Goal: Task Accomplishment & Management: Use online tool/utility

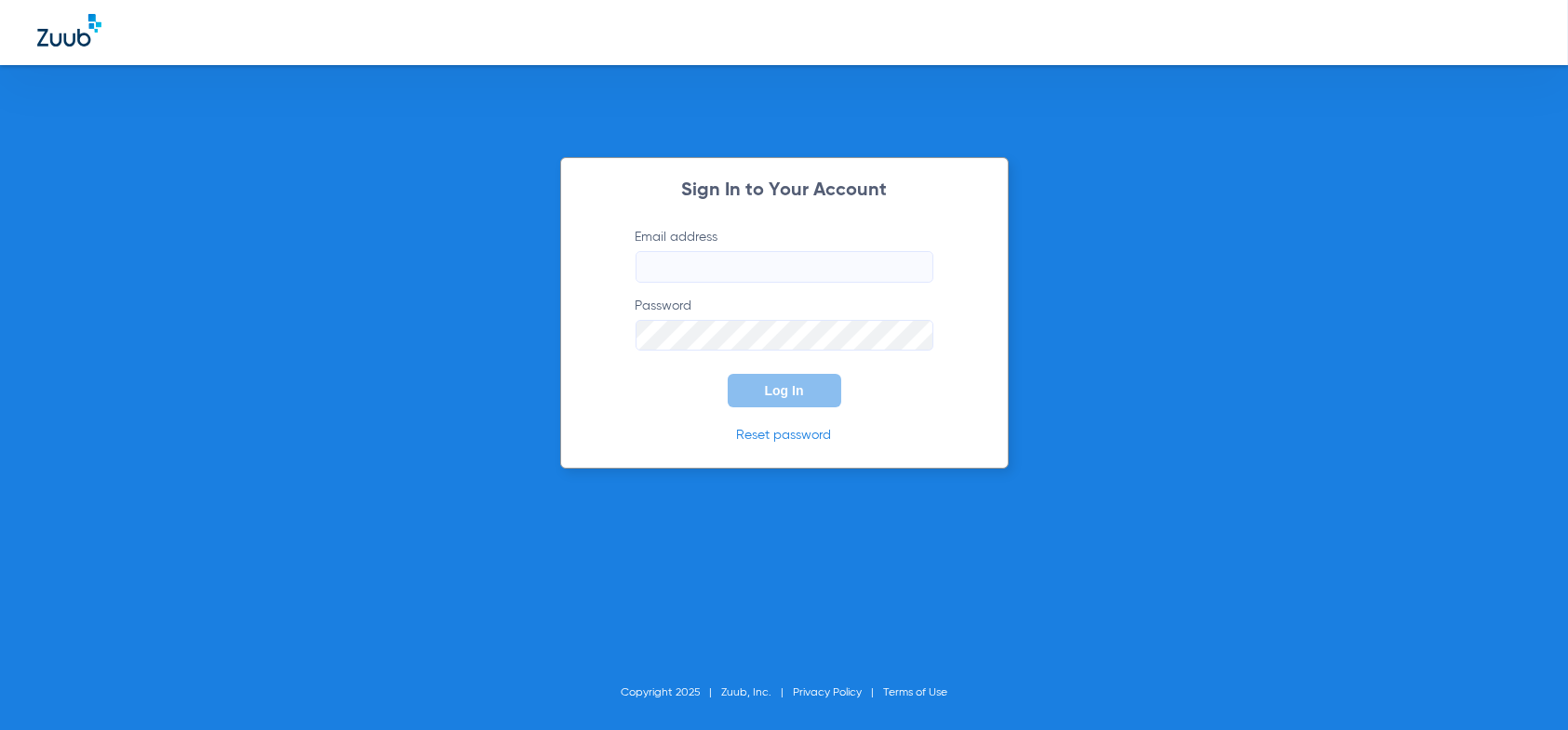
click at [673, 268] on input "Email address" at bounding box center [784, 267] width 298 height 32
type input "[EMAIL_ADDRESS][DOMAIN_NAME]"
click at [727, 374] on button "Log In" at bounding box center [784, 390] width 114 height 34
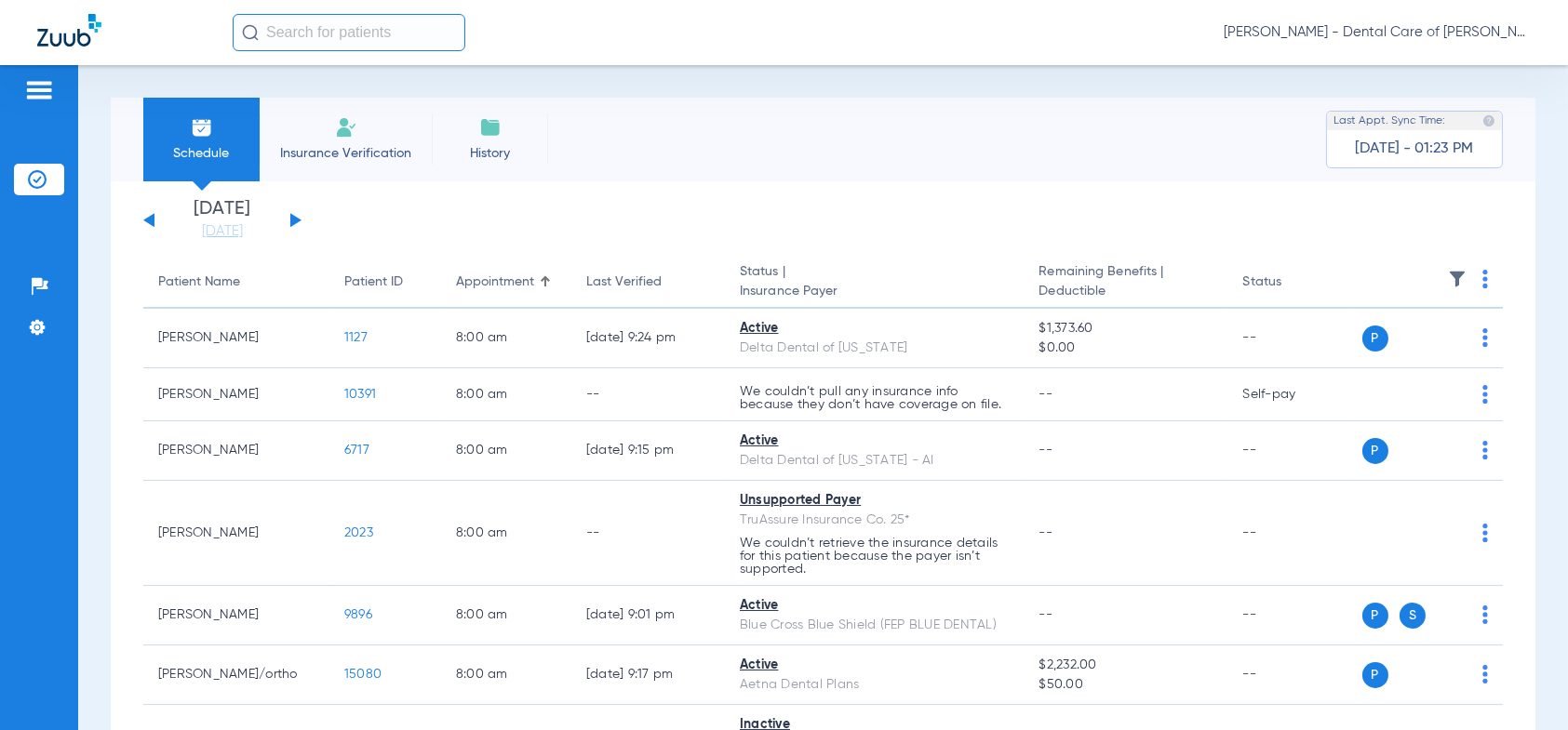
click at [297, 225] on div "[DATE] [DATE] [DATE] [DATE] [DATE] [DATE] [DATE] [DATE] [DATE] [DATE] [DATE] [D…" at bounding box center [222, 220] width 158 height 41
drag, startPoint x: 292, startPoint y: 214, endPoint x: 271, endPoint y: 284, distance: 73.1
click at [292, 216] on div "[DATE] [DATE] [DATE] [DATE] [DATE] [DATE] [DATE] [DATE] [DATE] [DATE] [DATE] [D…" at bounding box center [222, 220] width 158 height 41
click at [293, 218] on button at bounding box center [296, 219] width 12 height 14
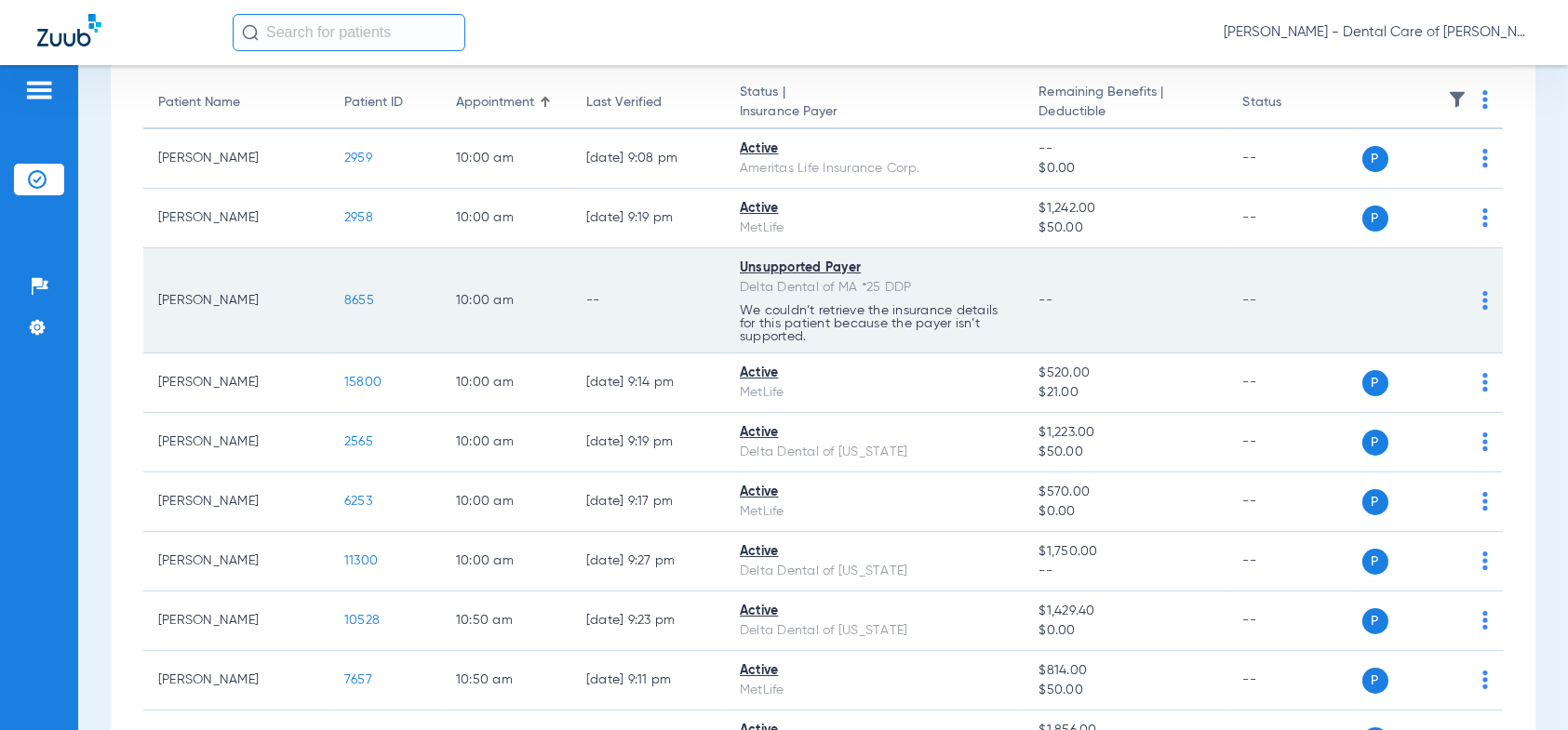
scroll to position [186, 0]
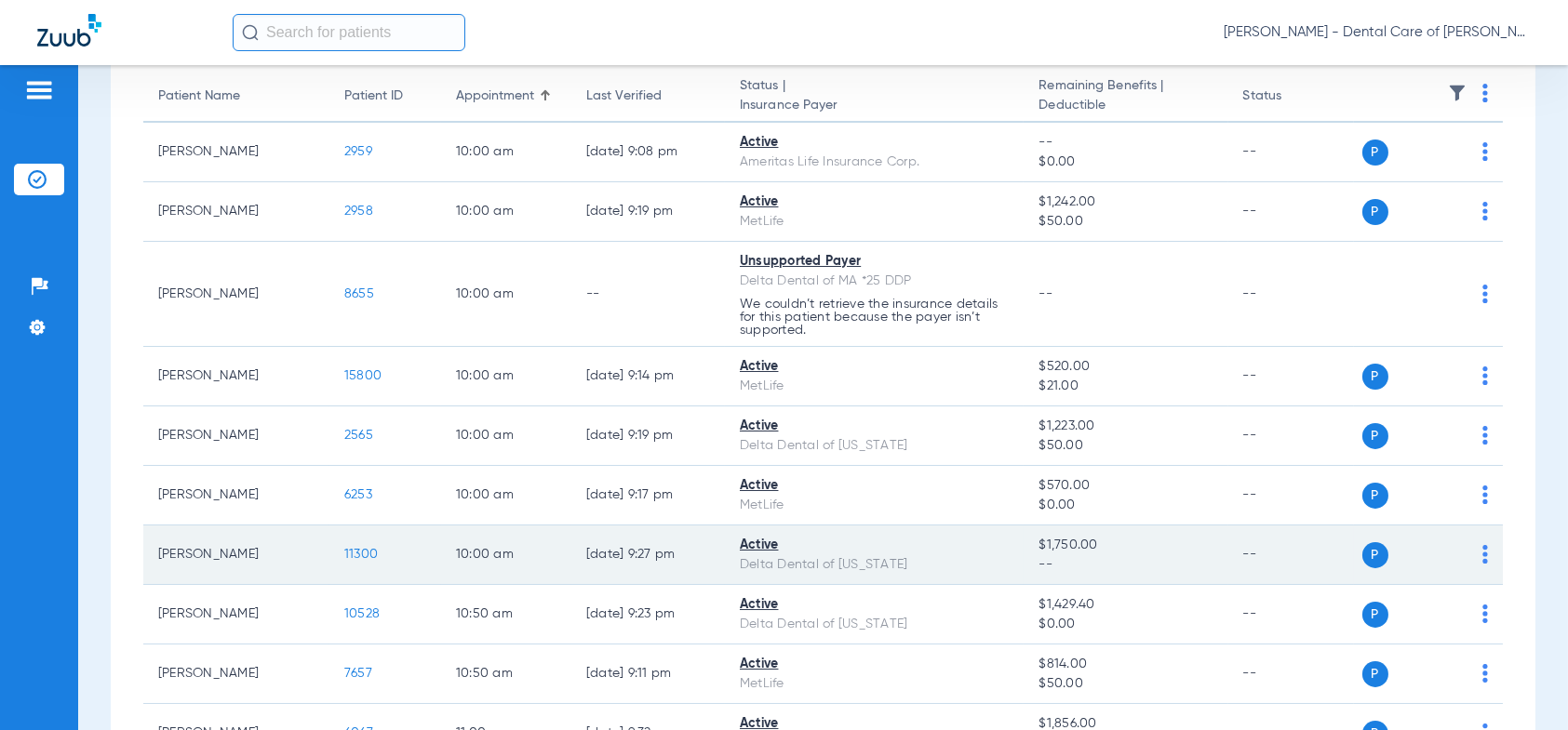
click at [363, 554] on span "11300" at bounding box center [361, 553] width 34 height 13
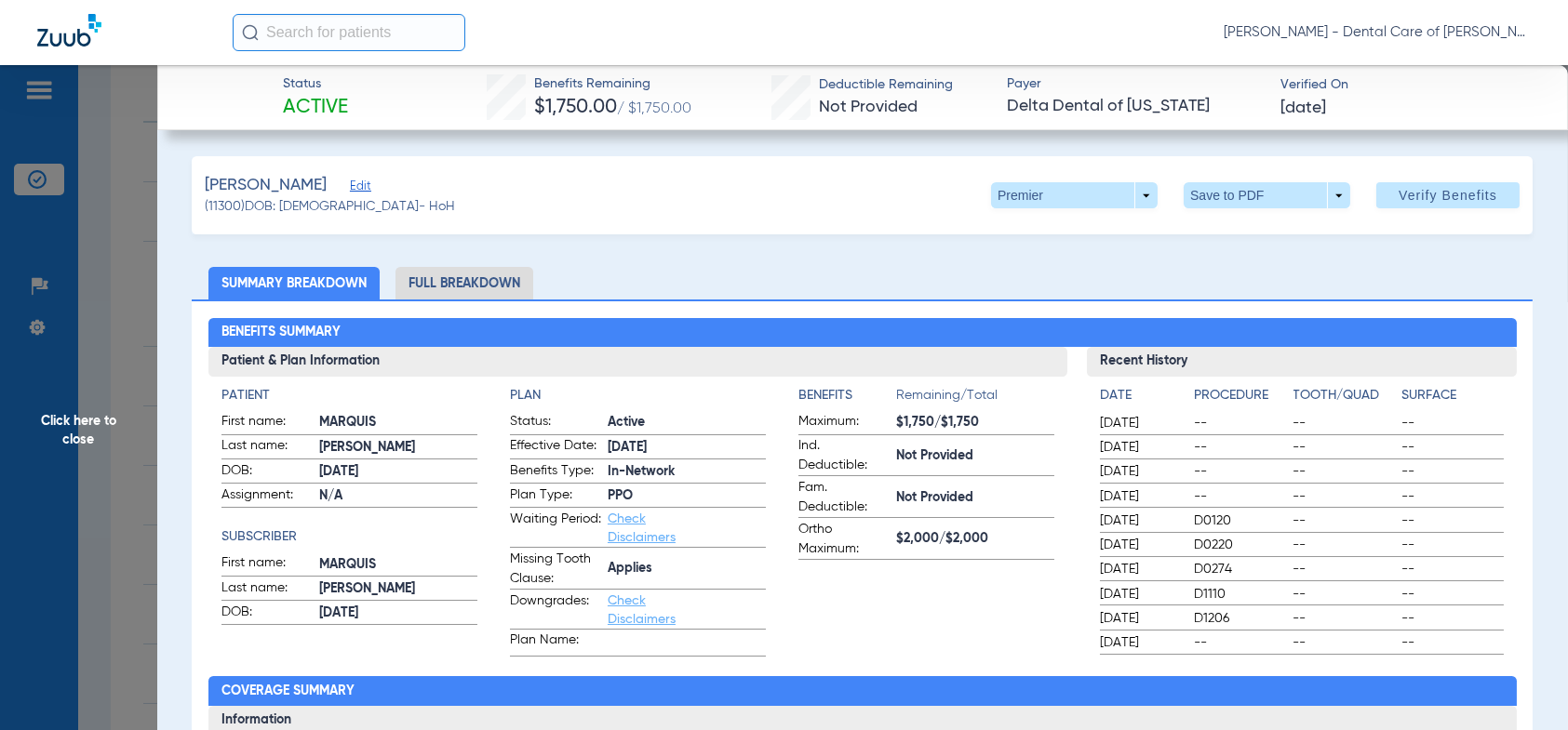
click at [459, 283] on li "Full Breakdown" at bounding box center [464, 283] width 138 height 33
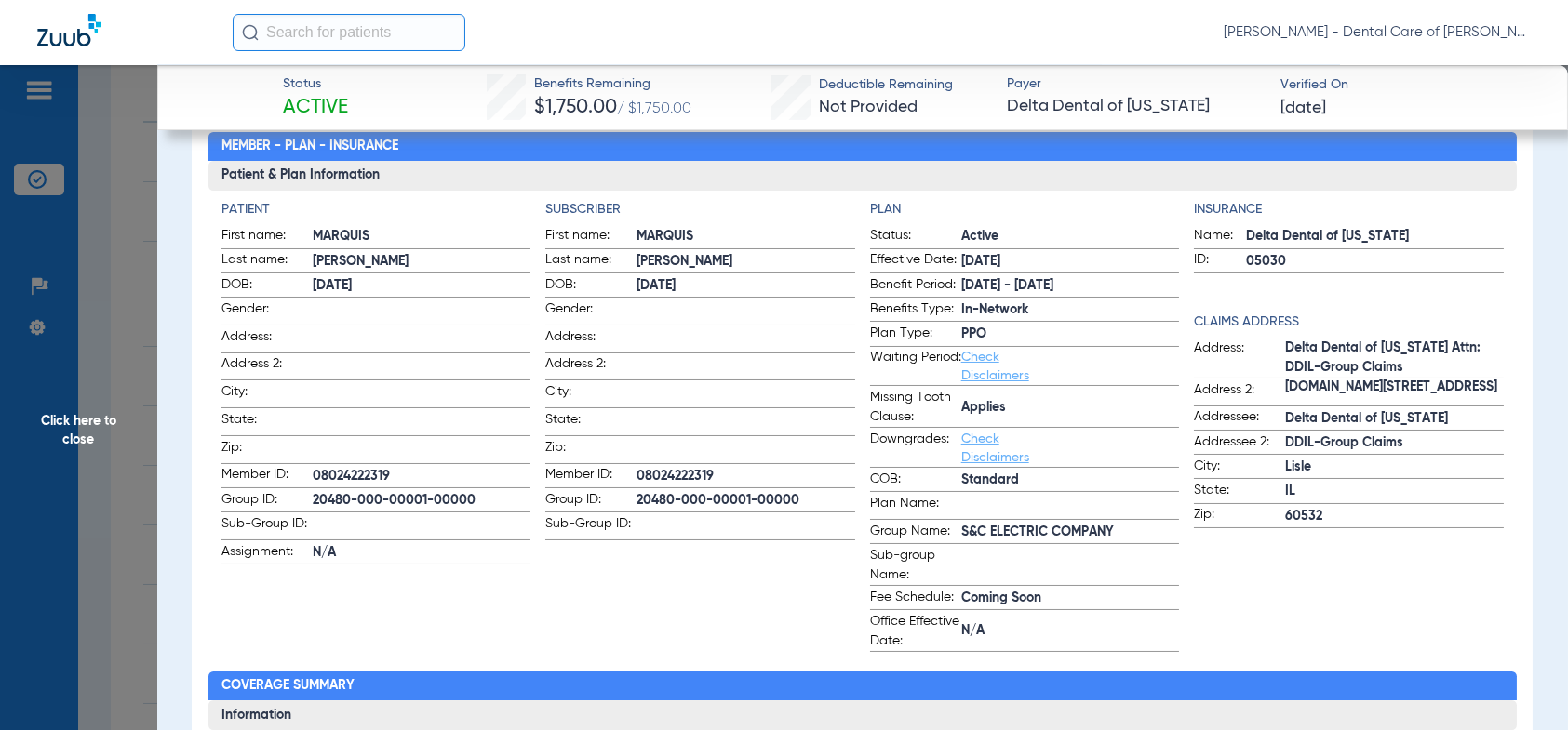
drag, startPoint x: 91, startPoint y: 412, endPoint x: 13, endPoint y: 423, distance: 78.8
click at [93, 408] on span "Click here to close" at bounding box center [79, 430] width 157 height 730
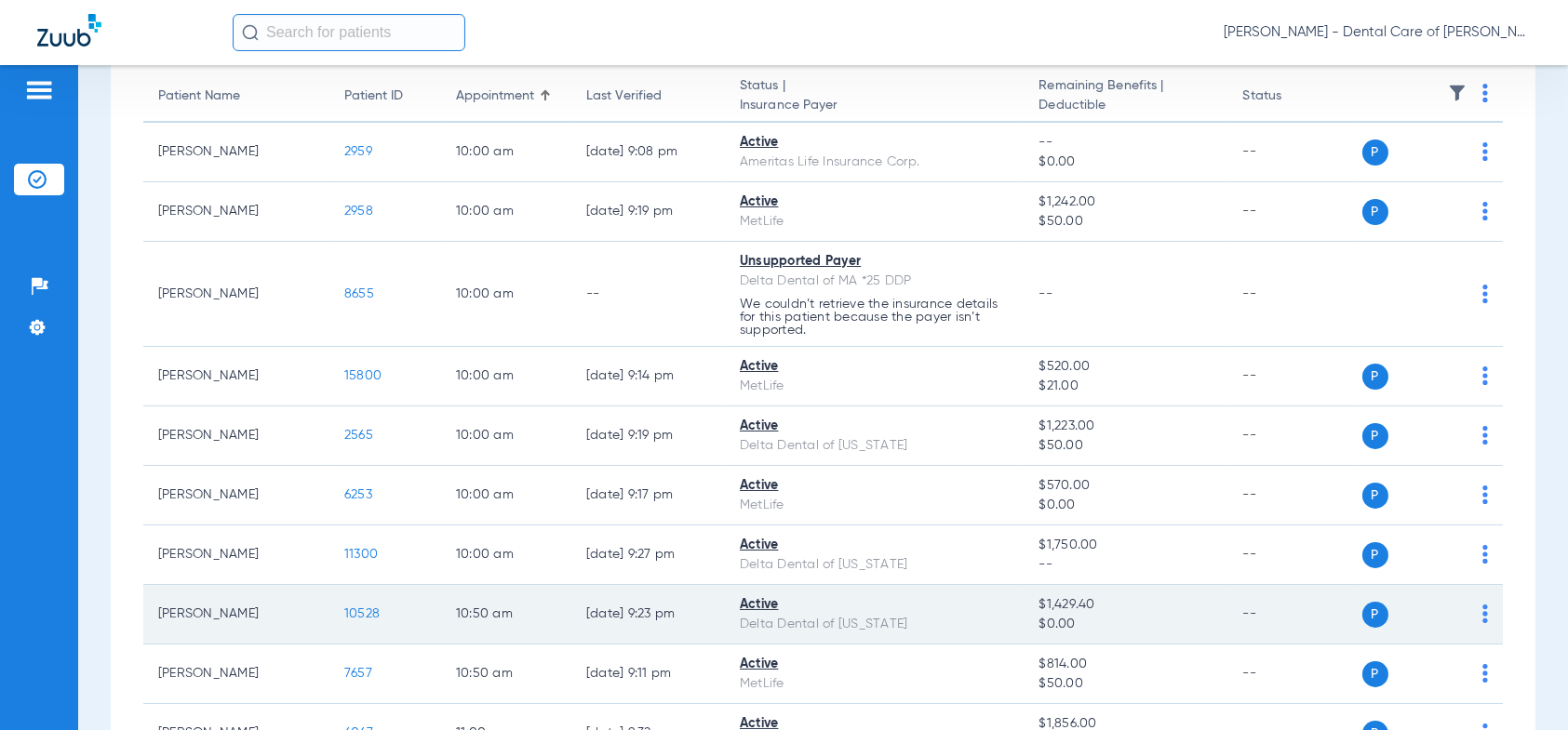
click at [357, 614] on span "10528" at bounding box center [362, 614] width 35 height 13
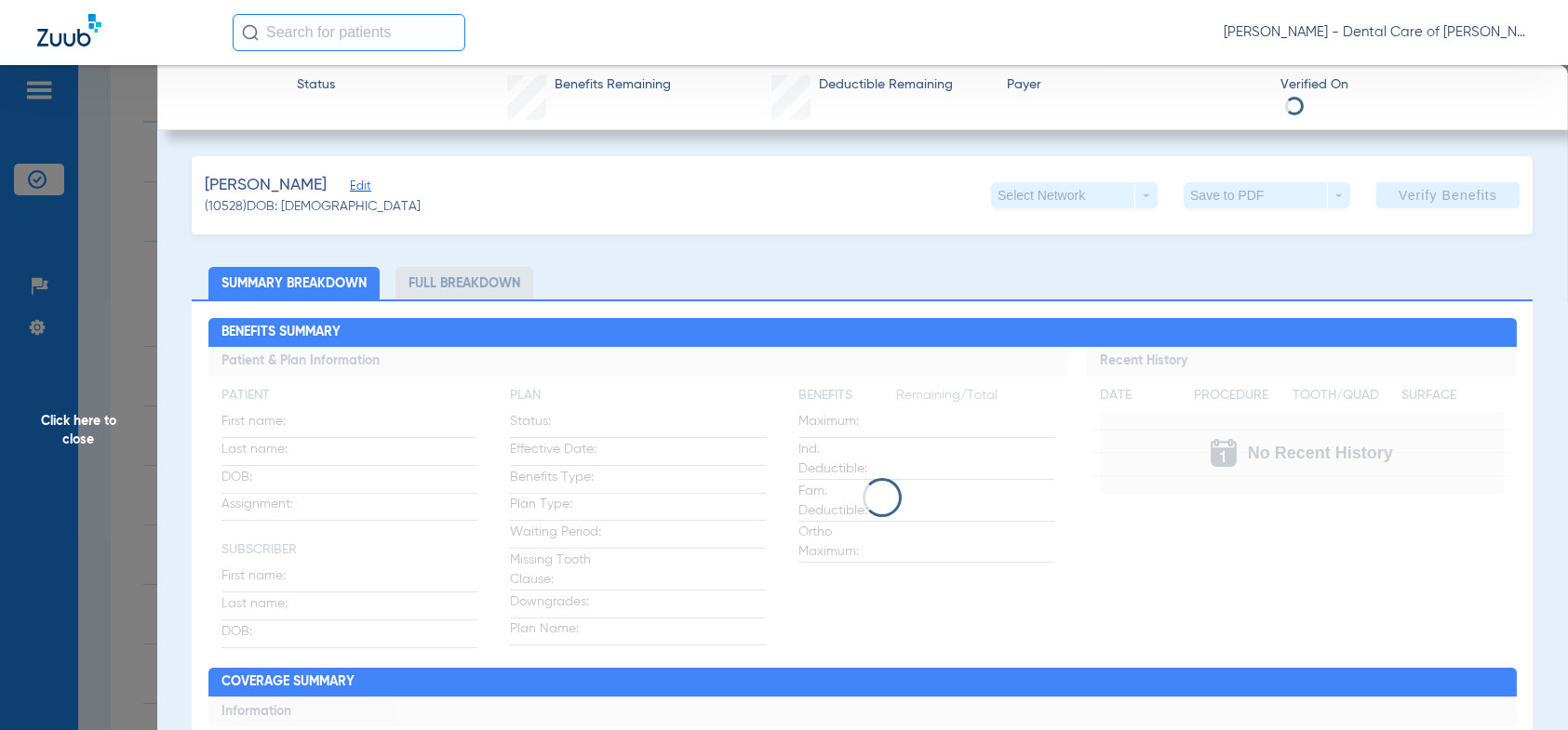
click at [499, 281] on li "Full Breakdown" at bounding box center [464, 283] width 138 height 33
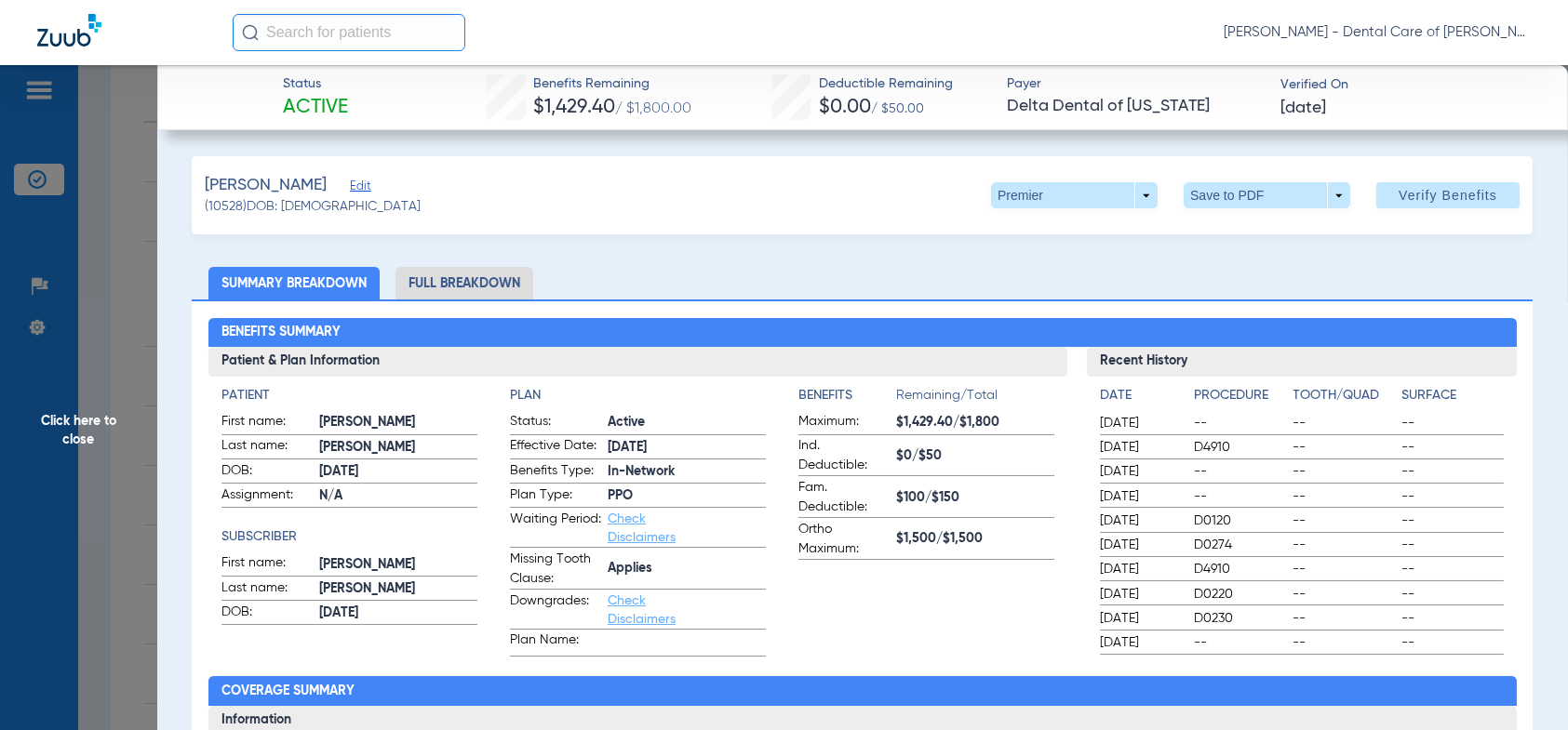
drag, startPoint x: 70, startPoint y: 418, endPoint x: 1, endPoint y: 458, distance: 79.8
click at [70, 418] on span "Click here to close" at bounding box center [79, 430] width 157 height 730
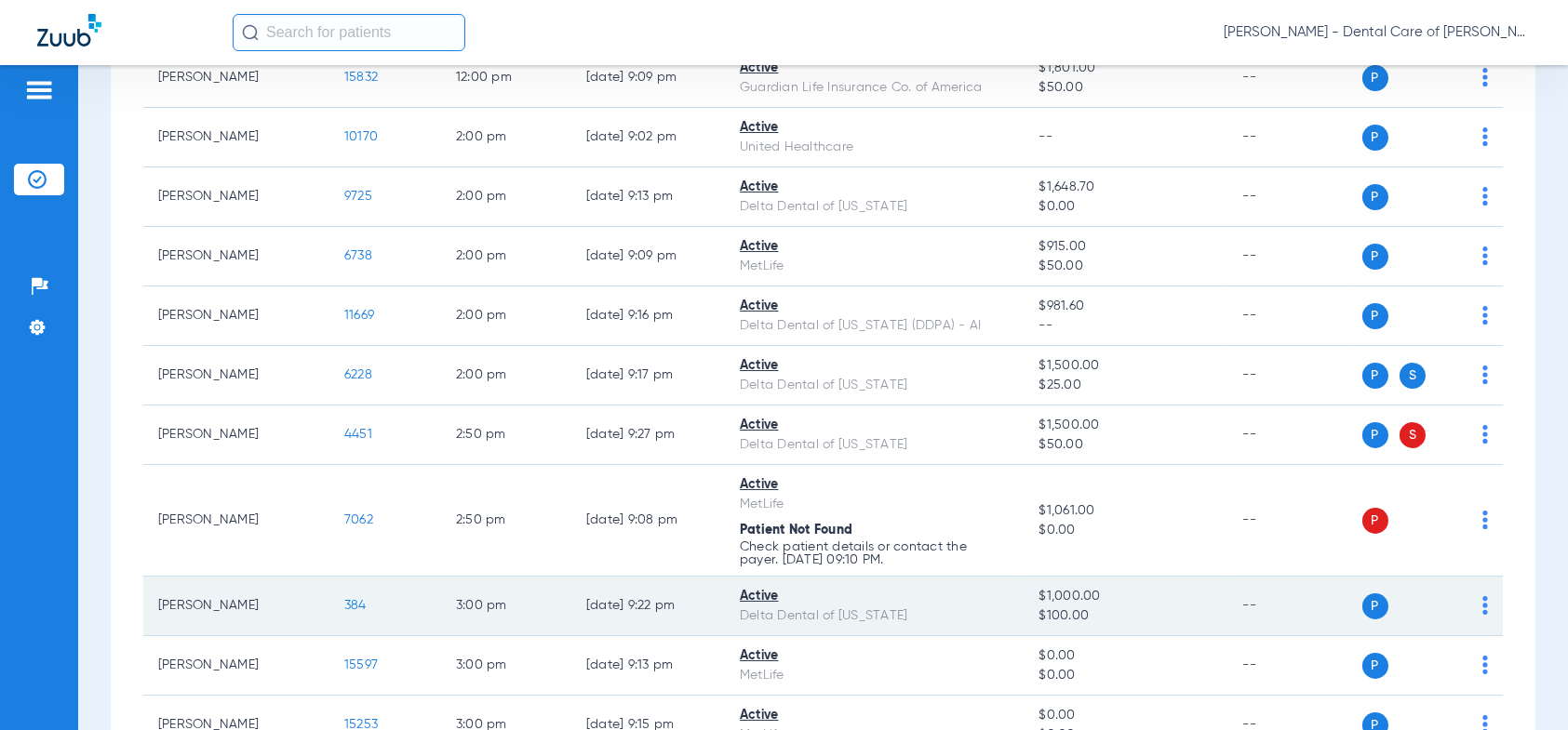
scroll to position [1116, 0]
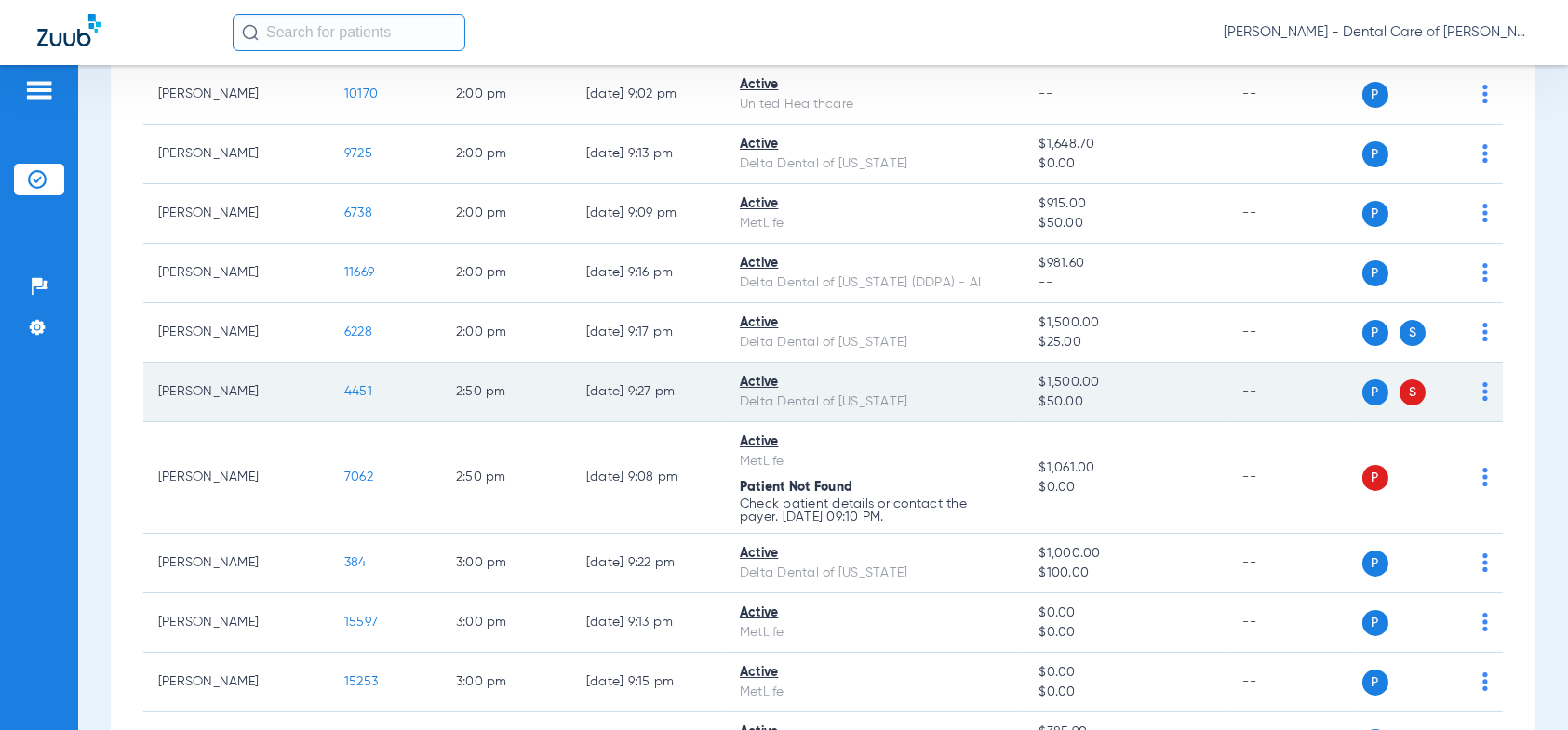
click at [360, 391] on span "4451" at bounding box center [358, 391] width 28 height 13
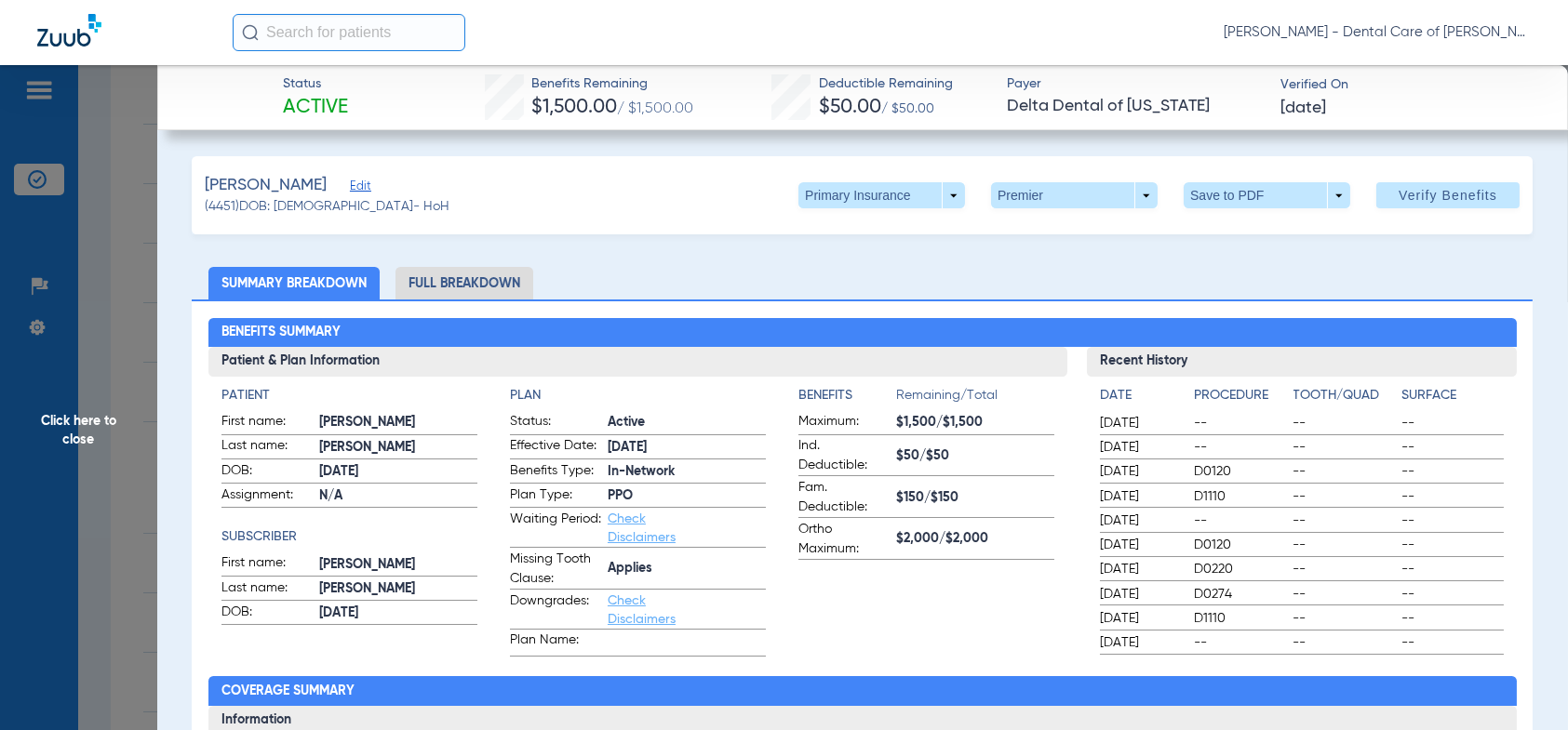
click at [450, 284] on li "Full Breakdown" at bounding box center [464, 283] width 138 height 33
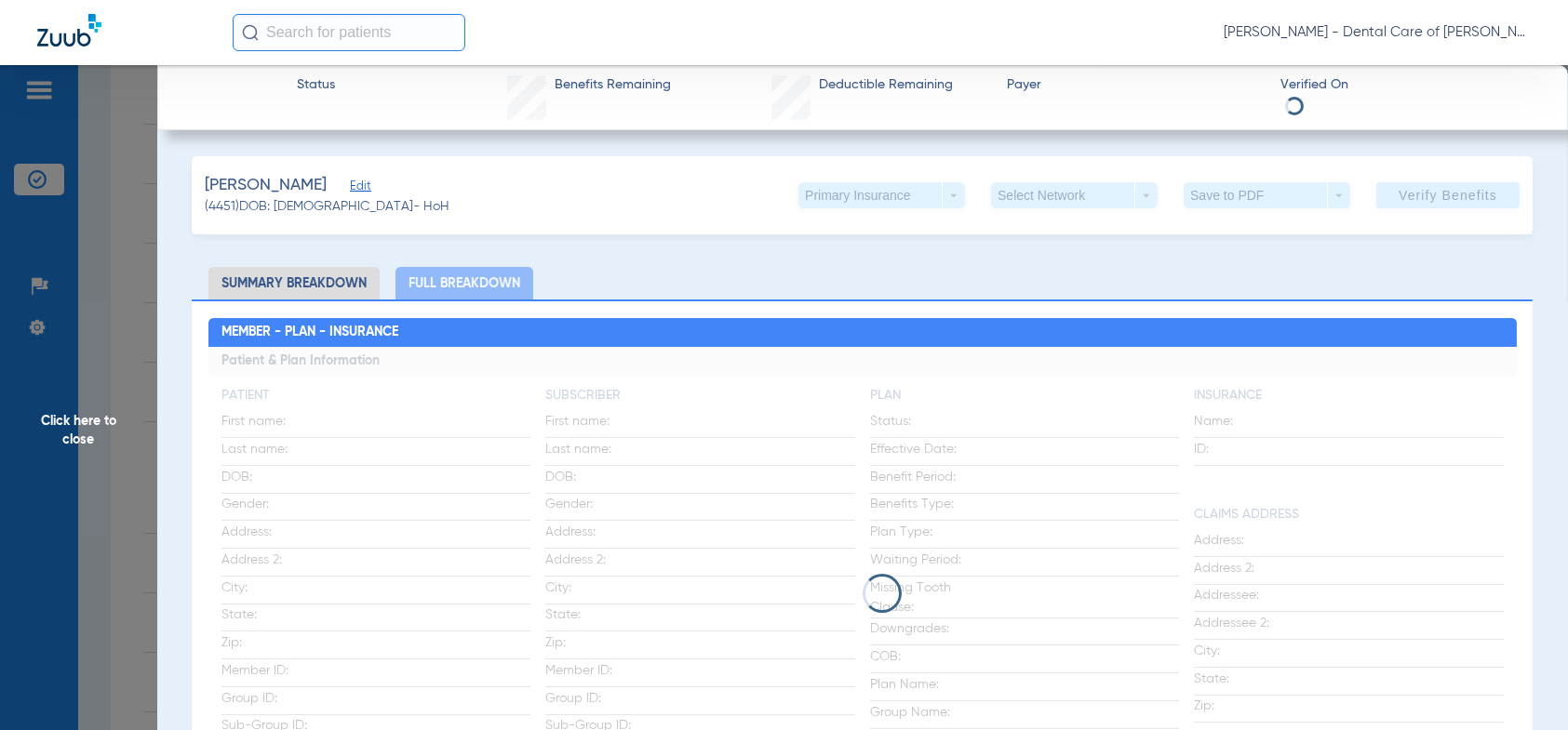
click at [303, 284] on li "Summary Breakdown" at bounding box center [294, 283] width 171 height 33
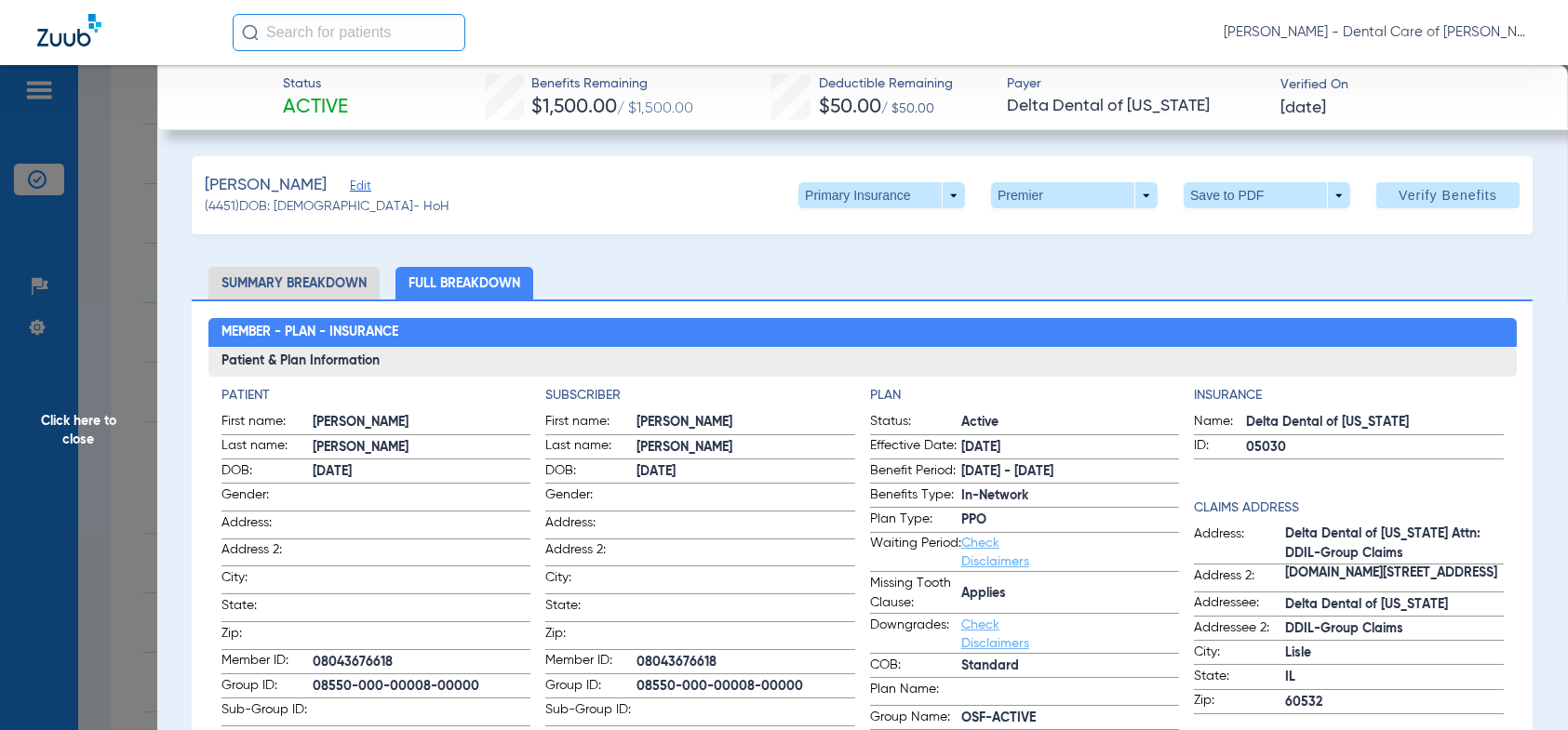
click at [280, 282] on li "Summary Breakdown" at bounding box center [294, 283] width 171 height 33
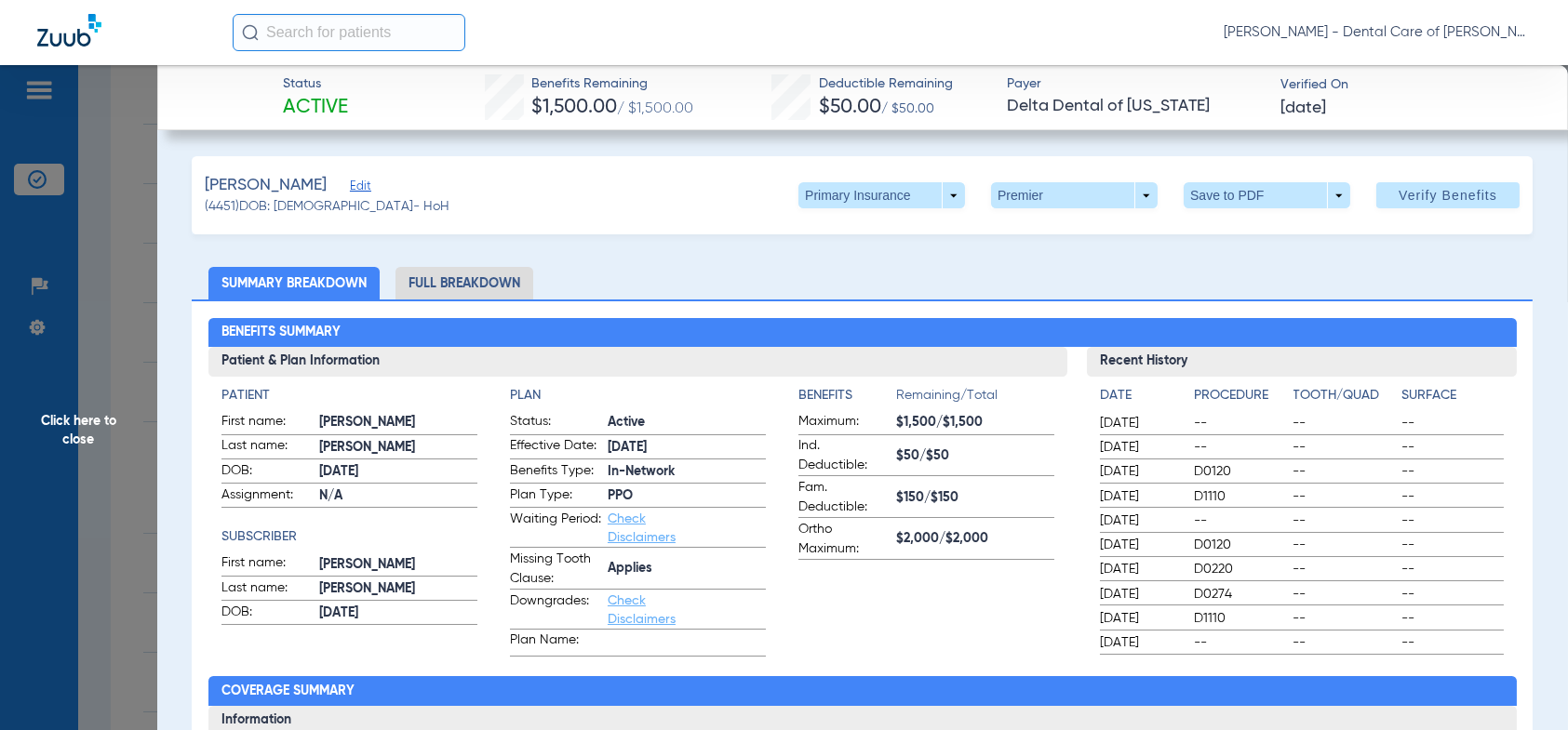
click at [439, 285] on li "Full Breakdown" at bounding box center [464, 283] width 138 height 33
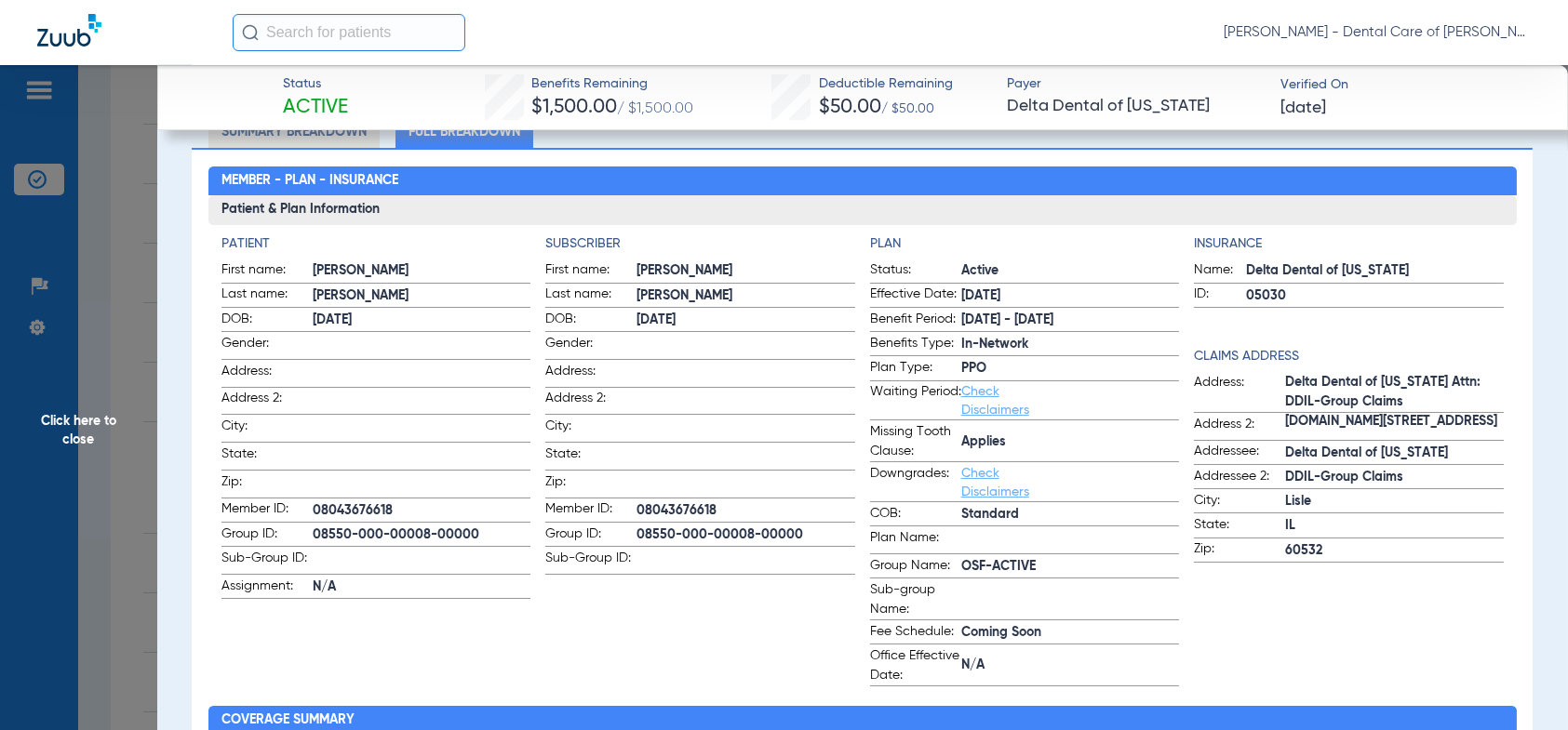
scroll to position [186, 0]
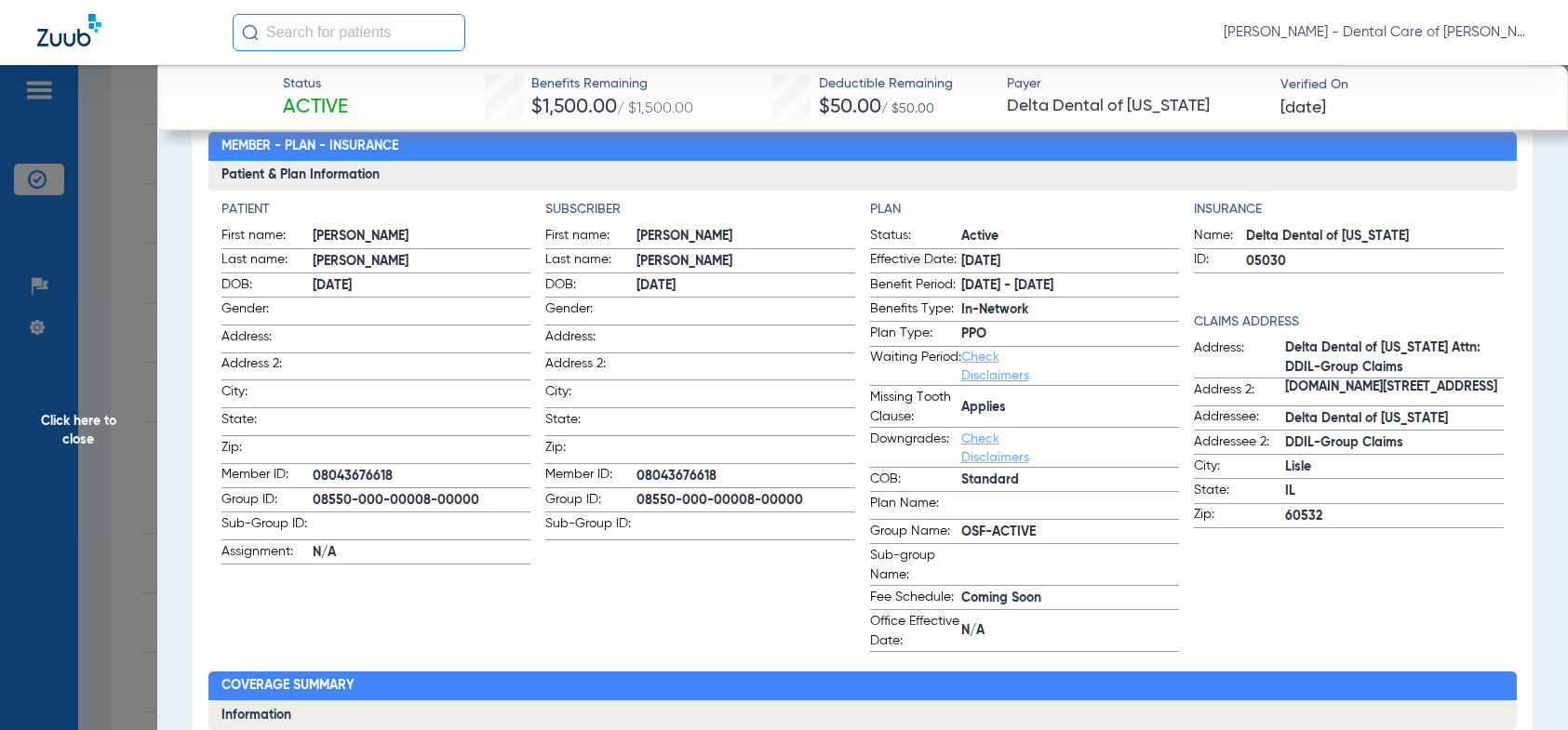
click at [99, 431] on span "Click here to close" at bounding box center [79, 430] width 157 height 730
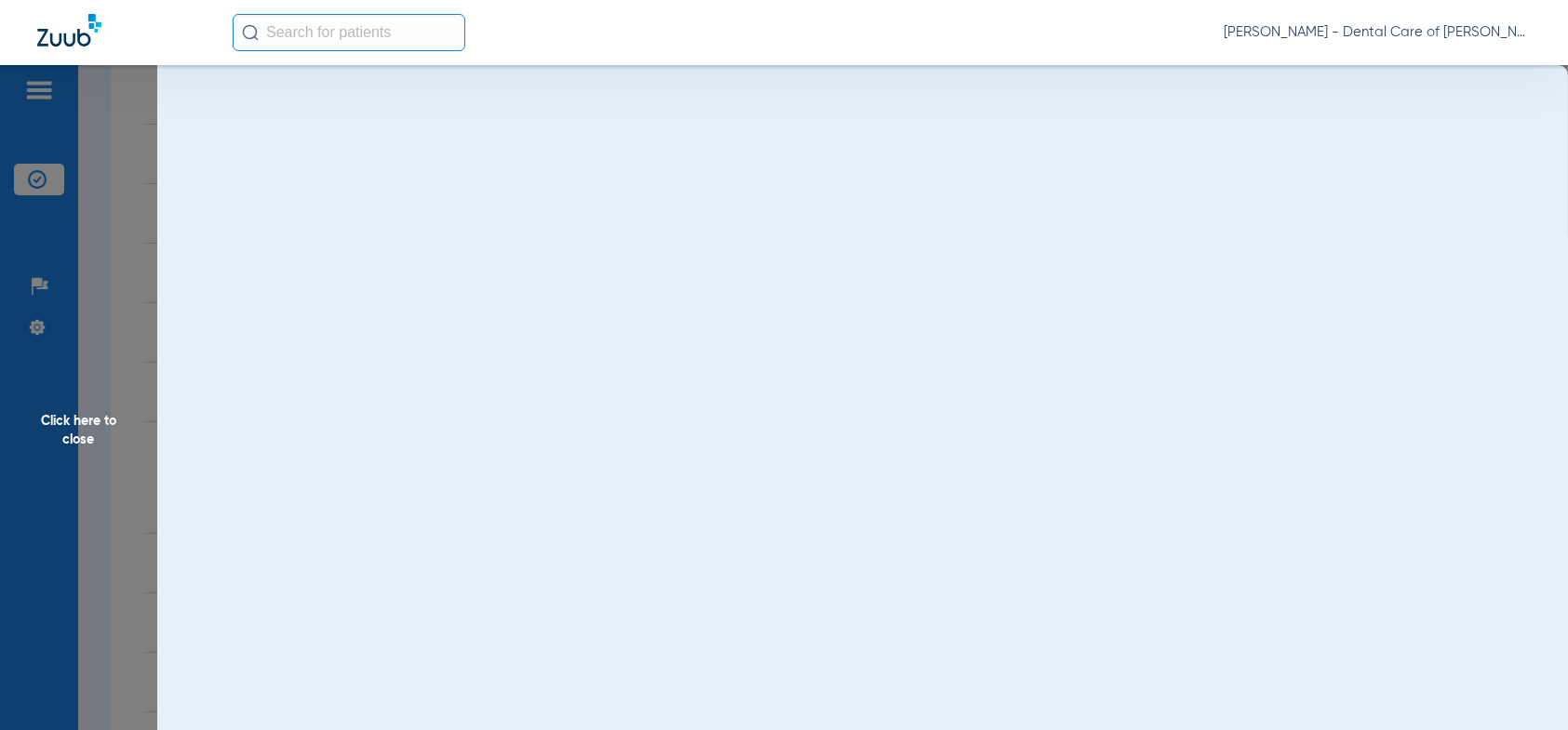
scroll to position [0, 0]
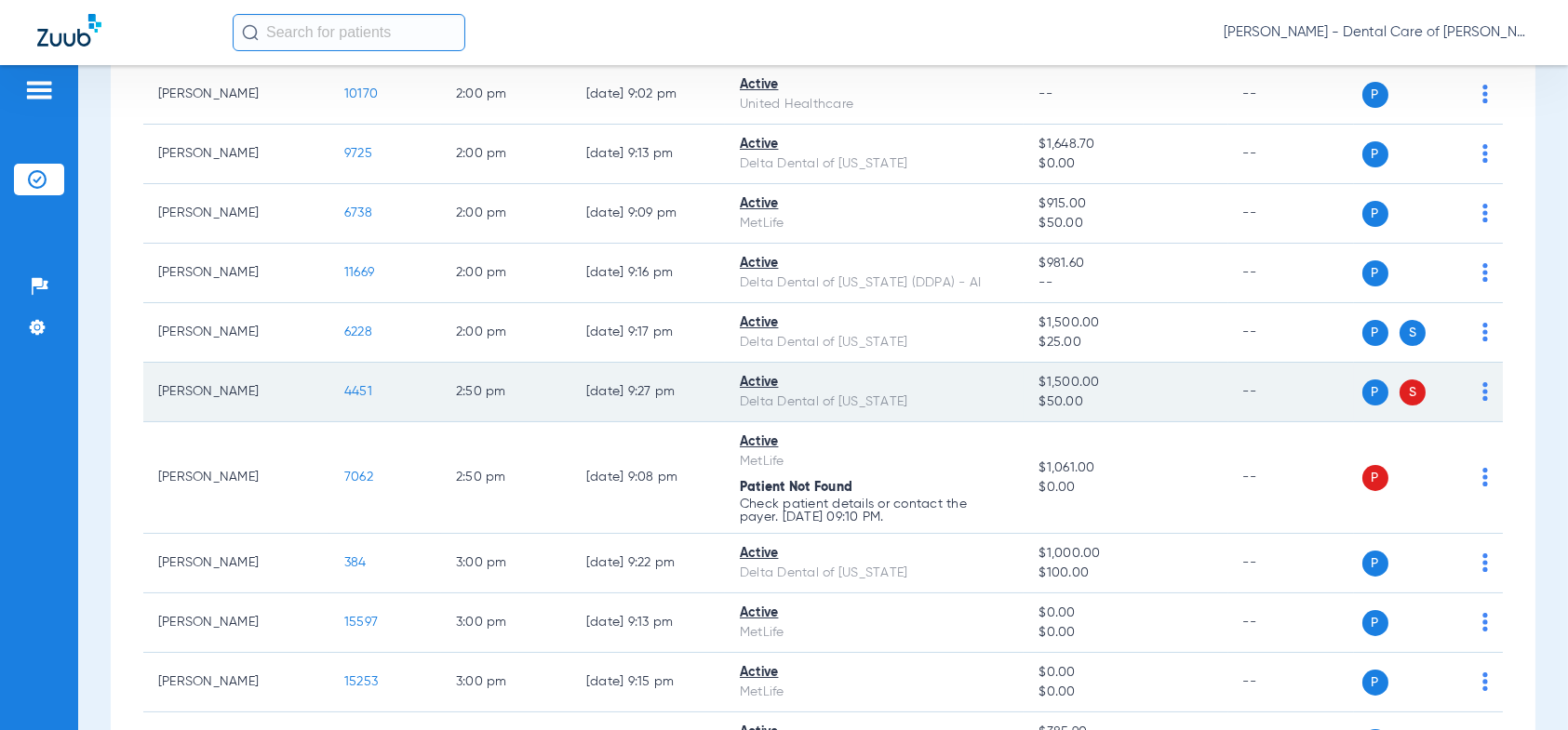
click at [367, 386] on span "4451" at bounding box center [358, 391] width 28 height 13
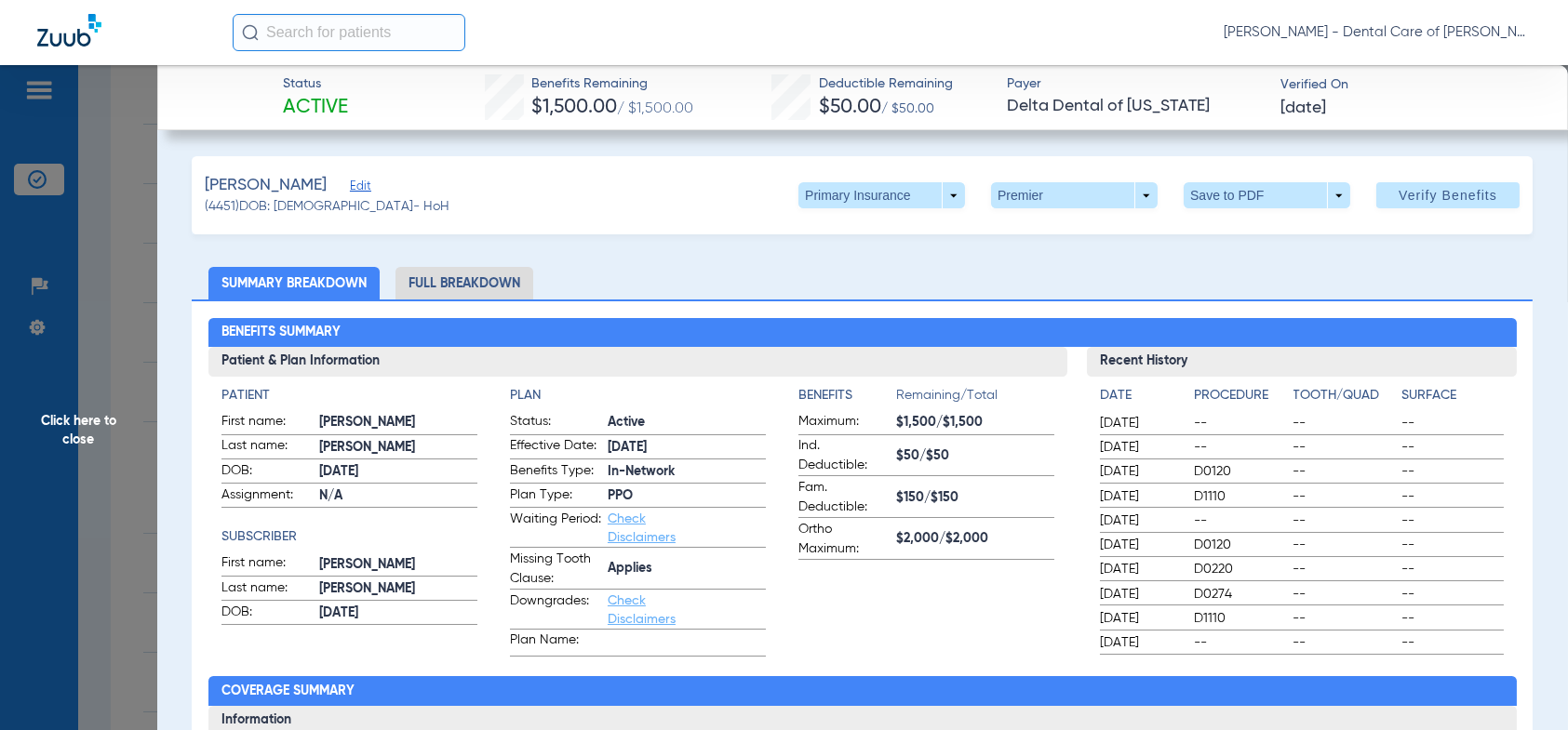
click at [74, 426] on span "Click here to close" at bounding box center [79, 430] width 157 height 730
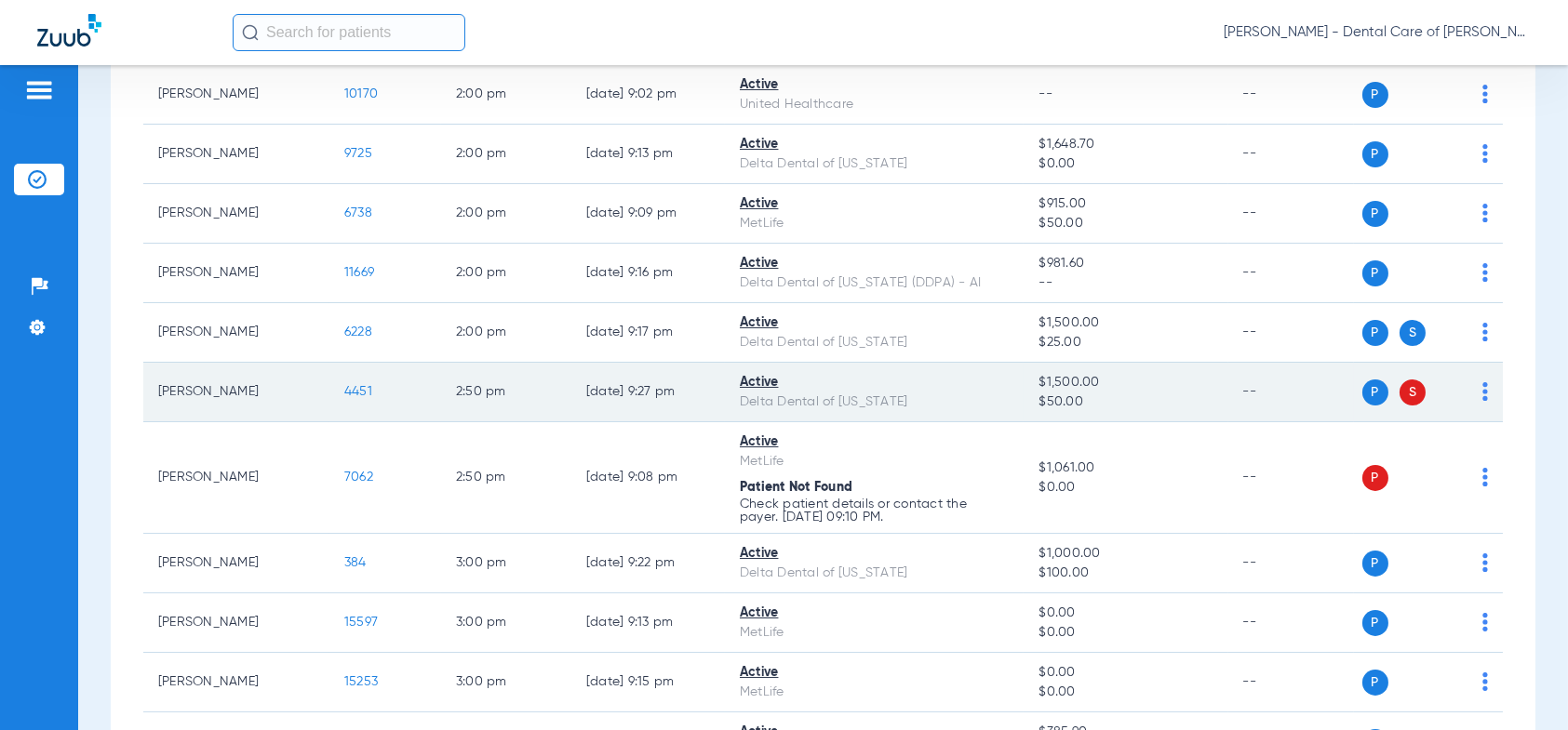
click at [1400, 390] on span "S" at bounding box center [1412, 392] width 26 height 26
click at [1400, 387] on span "S" at bounding box center [1412, 392] width 26 height 26
click at [1475, 391] on td "P S" at bounding box center [1427, 392] width 149 height 59
click at [1483, 386] on img at bounding box center [1485, 391] width 6 height 18
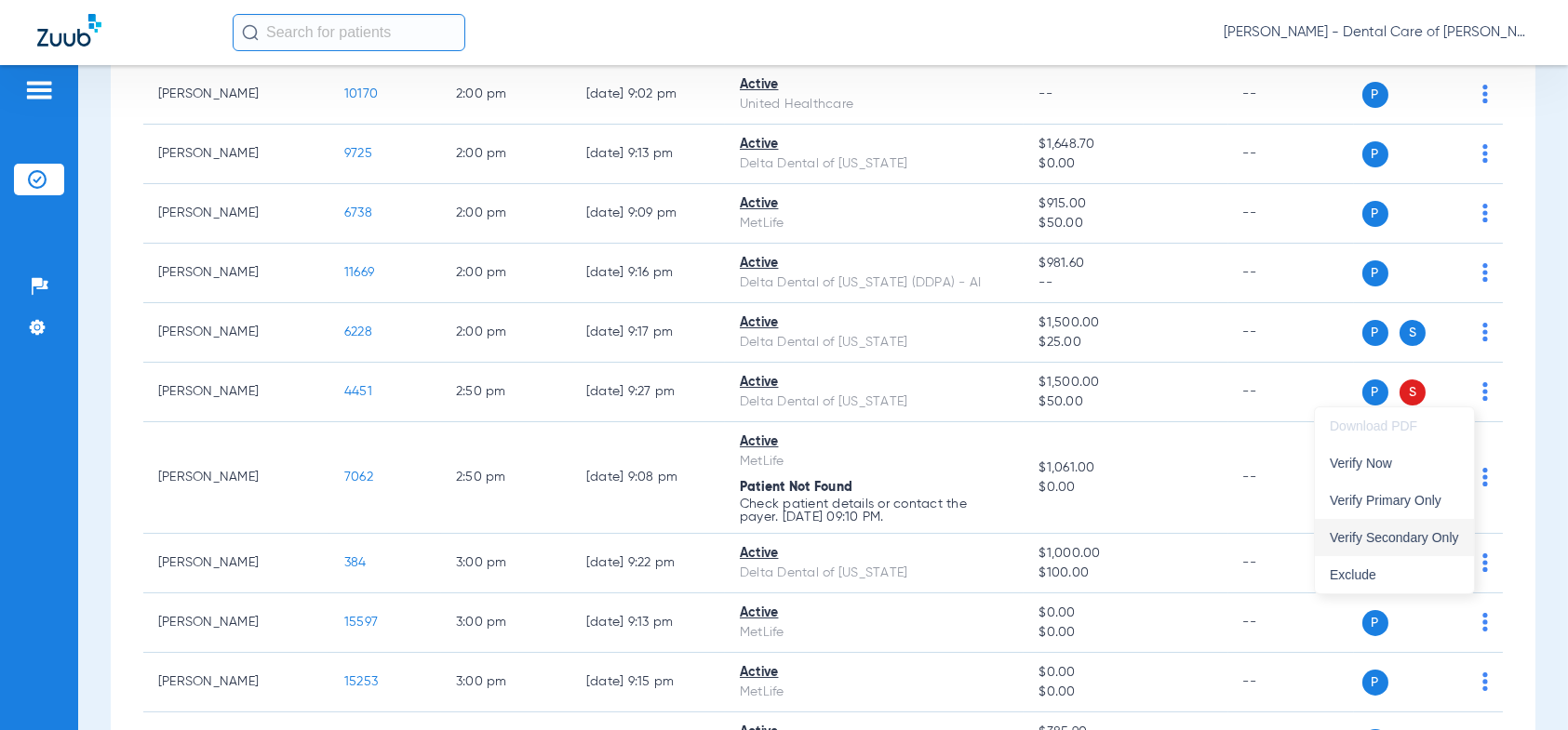
click at [1397, 537] on span "Verify Secondary Only" at bounding box center [1393, 537] width 129 height 13
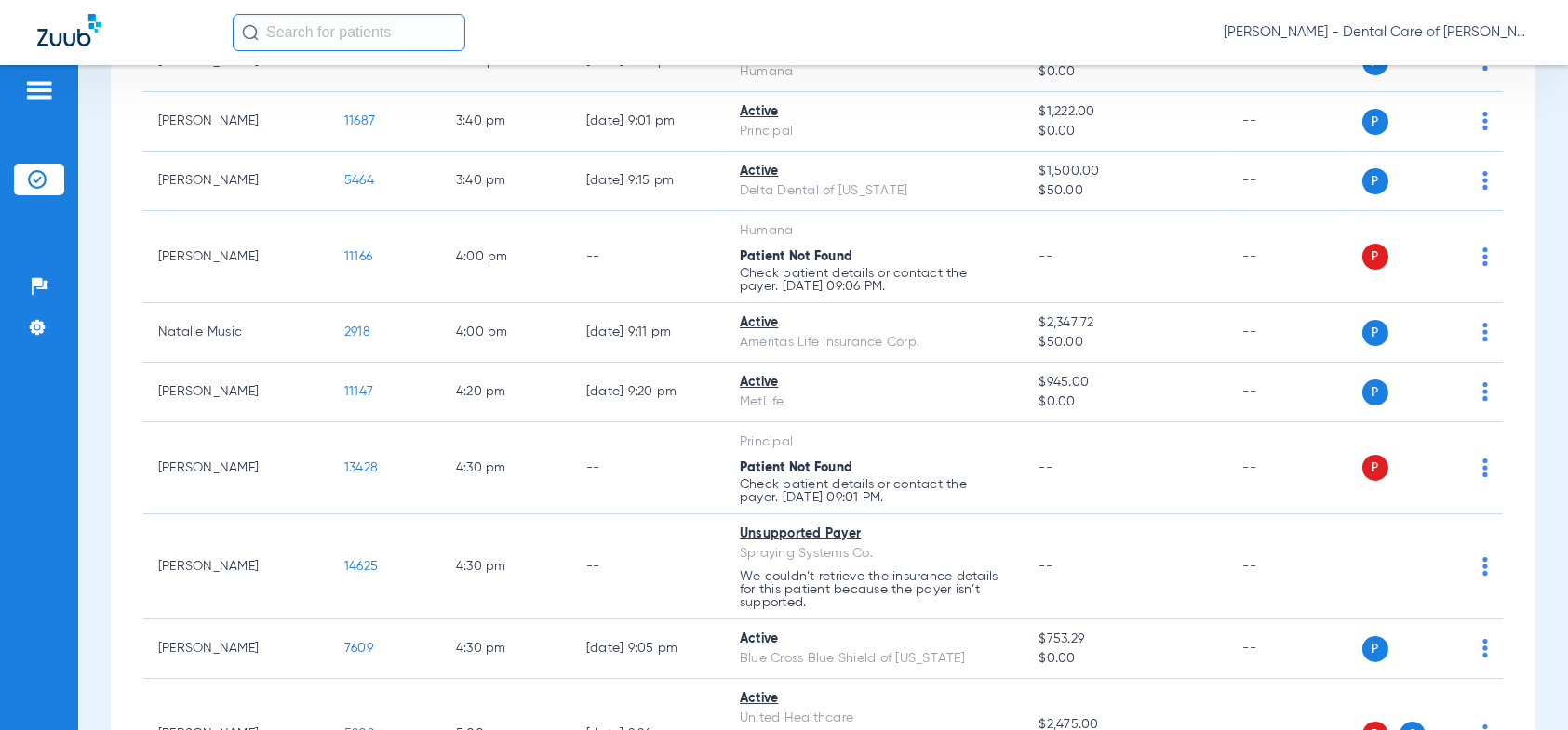
scroll to position [1768, 0]
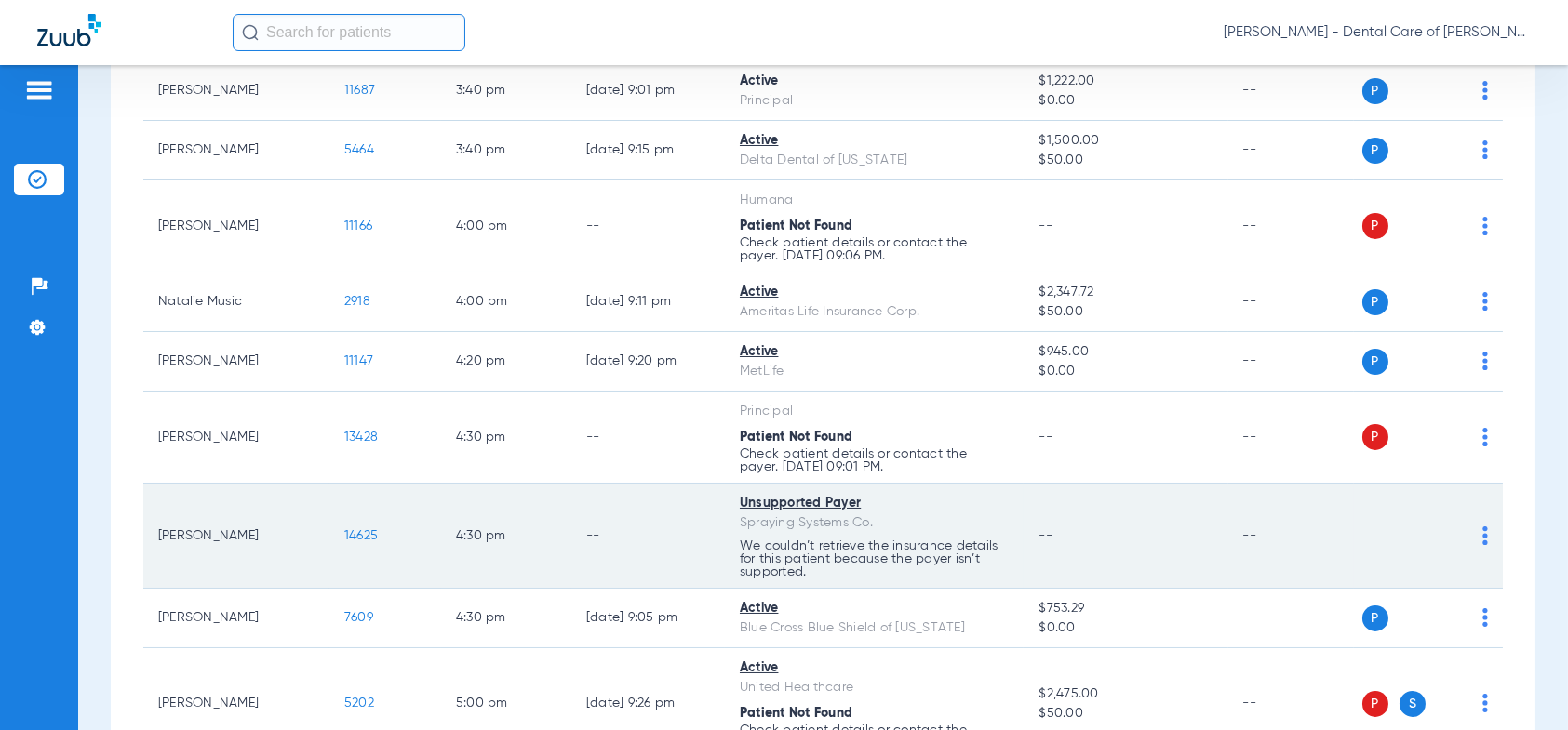
click at [366, 529] on span "14625" at bounding box center [361, 535] width 34 height 13
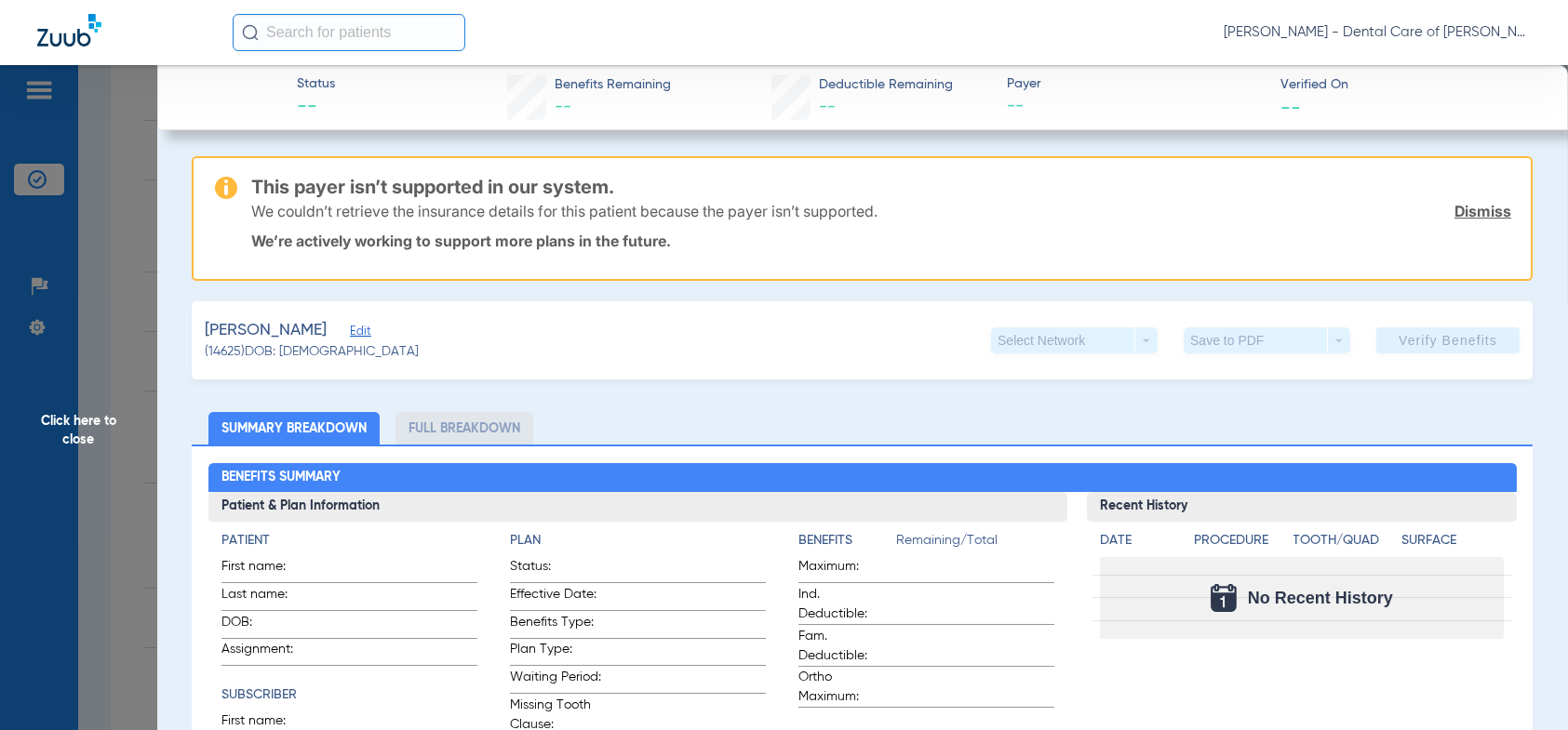
click at [52, 420] on span "Click here to close" at bounding box center [79, 430] width 157 height 730
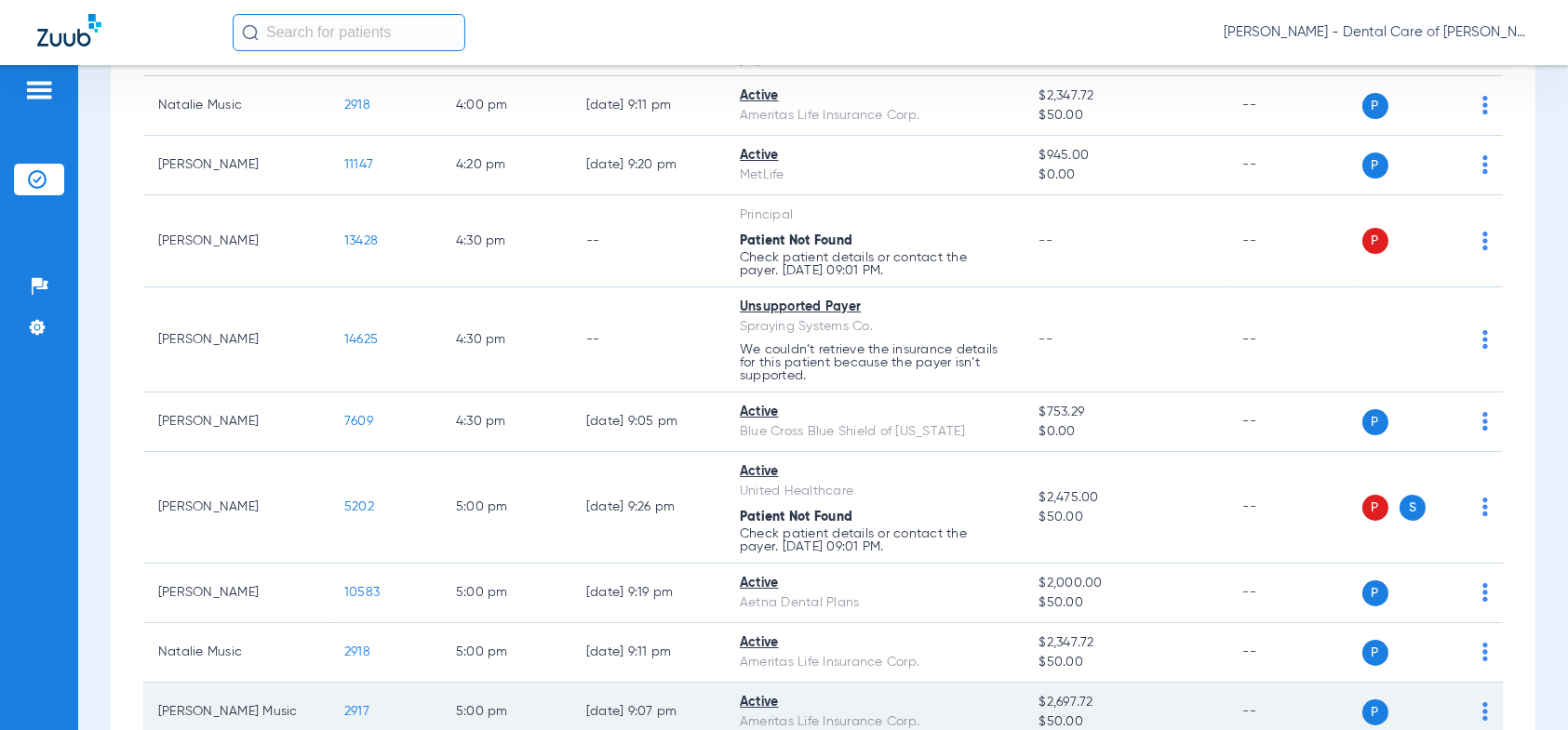
scroll to position [1954, 0]
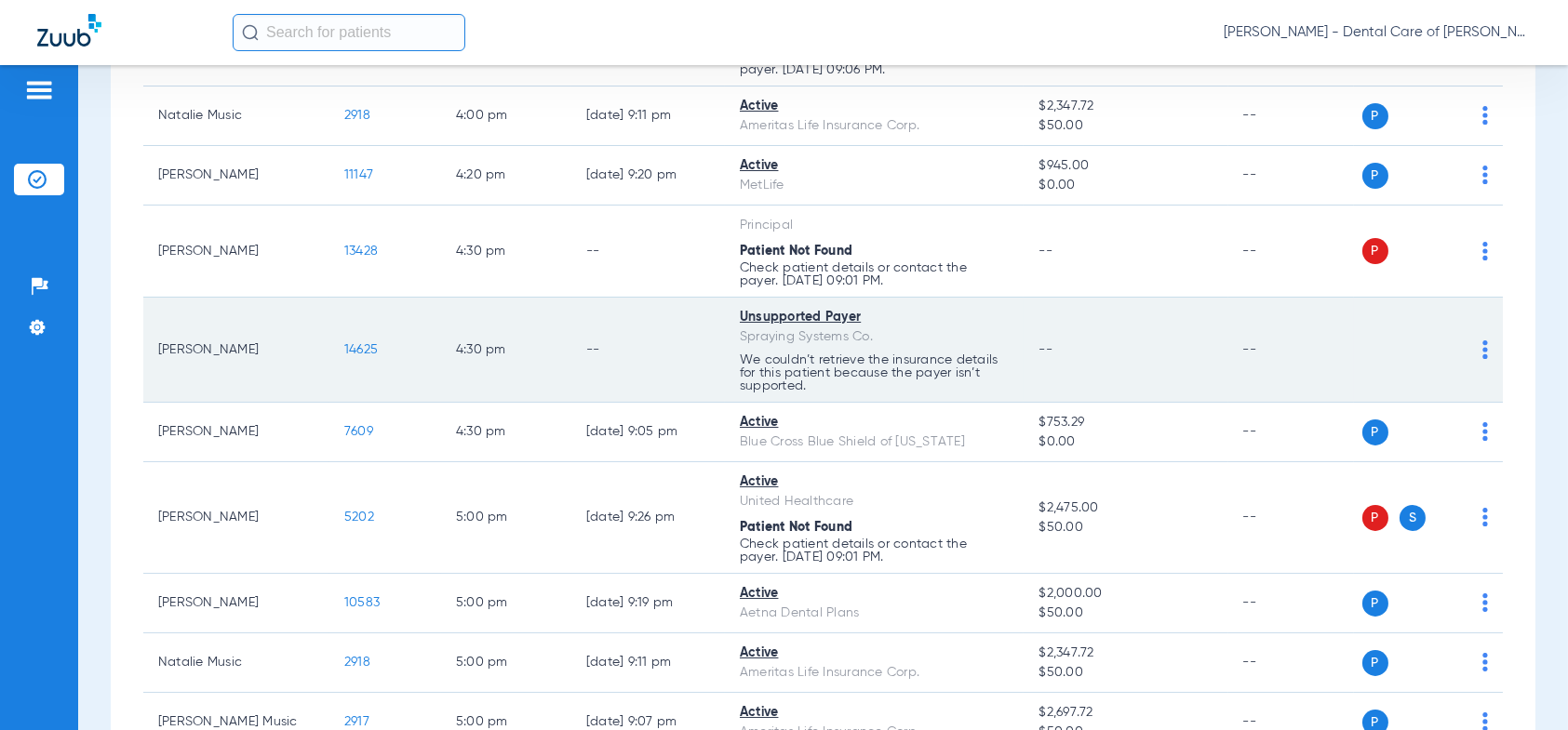
click at [1483, 344] on img at bounding box center [1485, 349] width 6 height 18
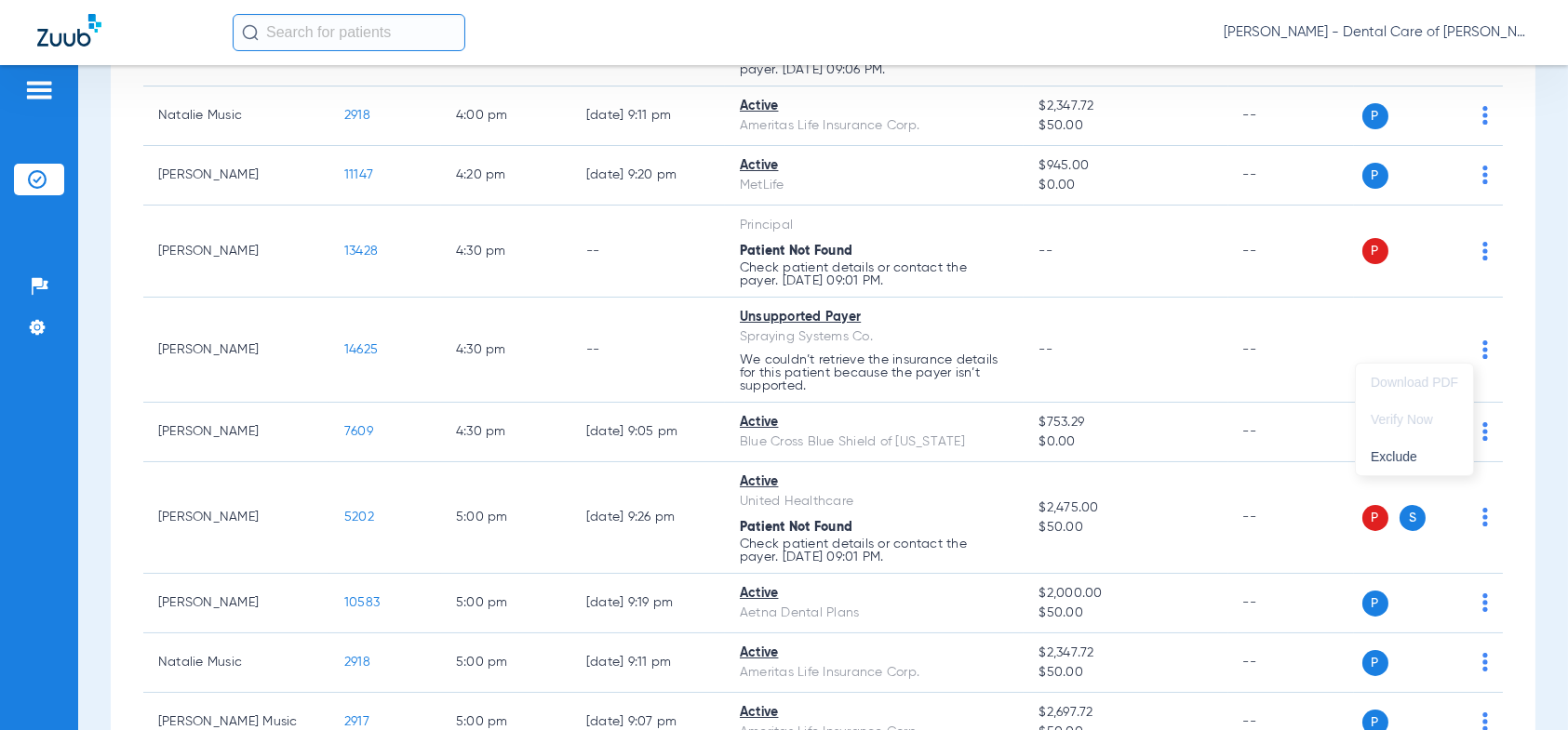
click at [1163, 360] on div at bounding box center [784, 365] width 1568 height 730
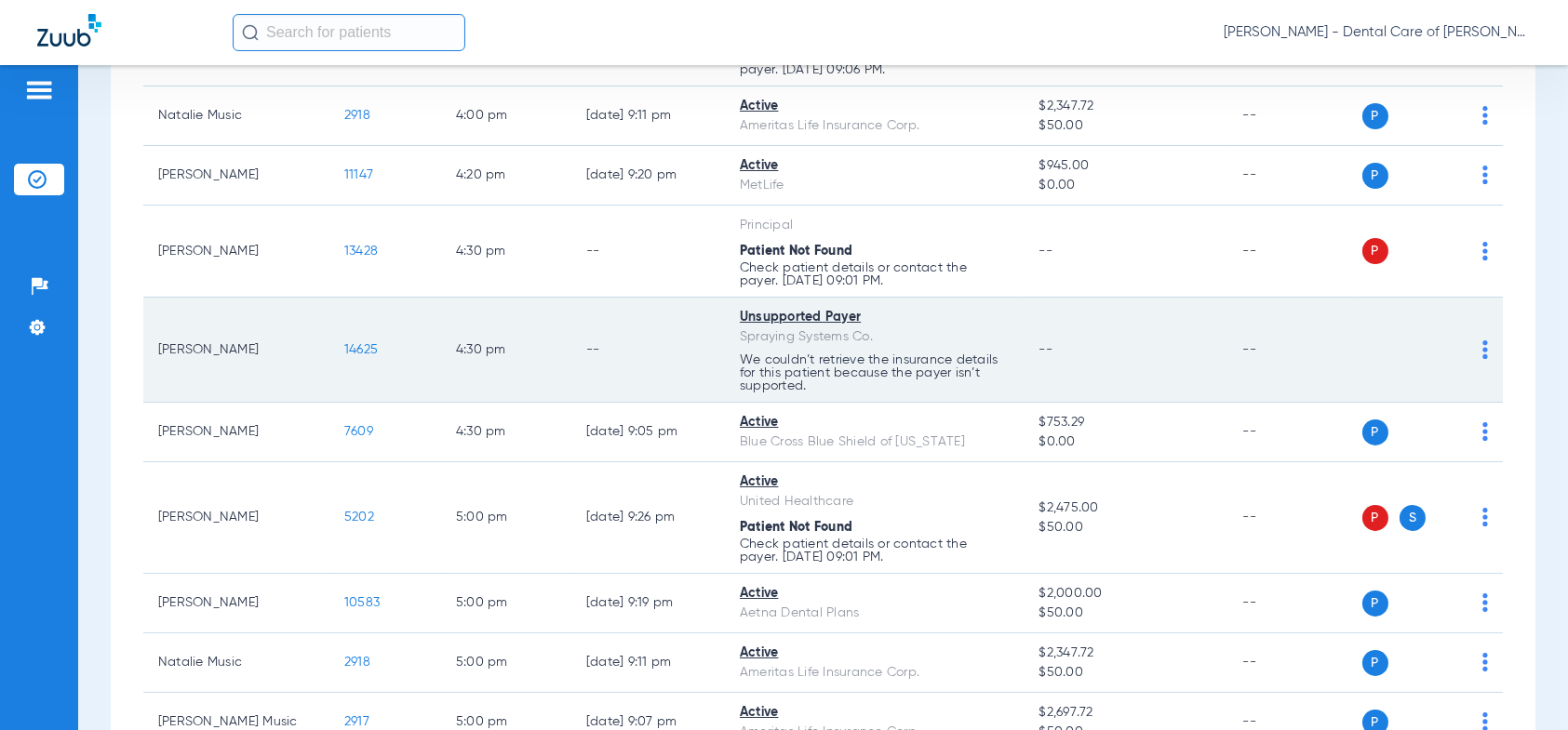
click at [1483, 342] on img at bounding box center [1485, 349] width 6 height 18
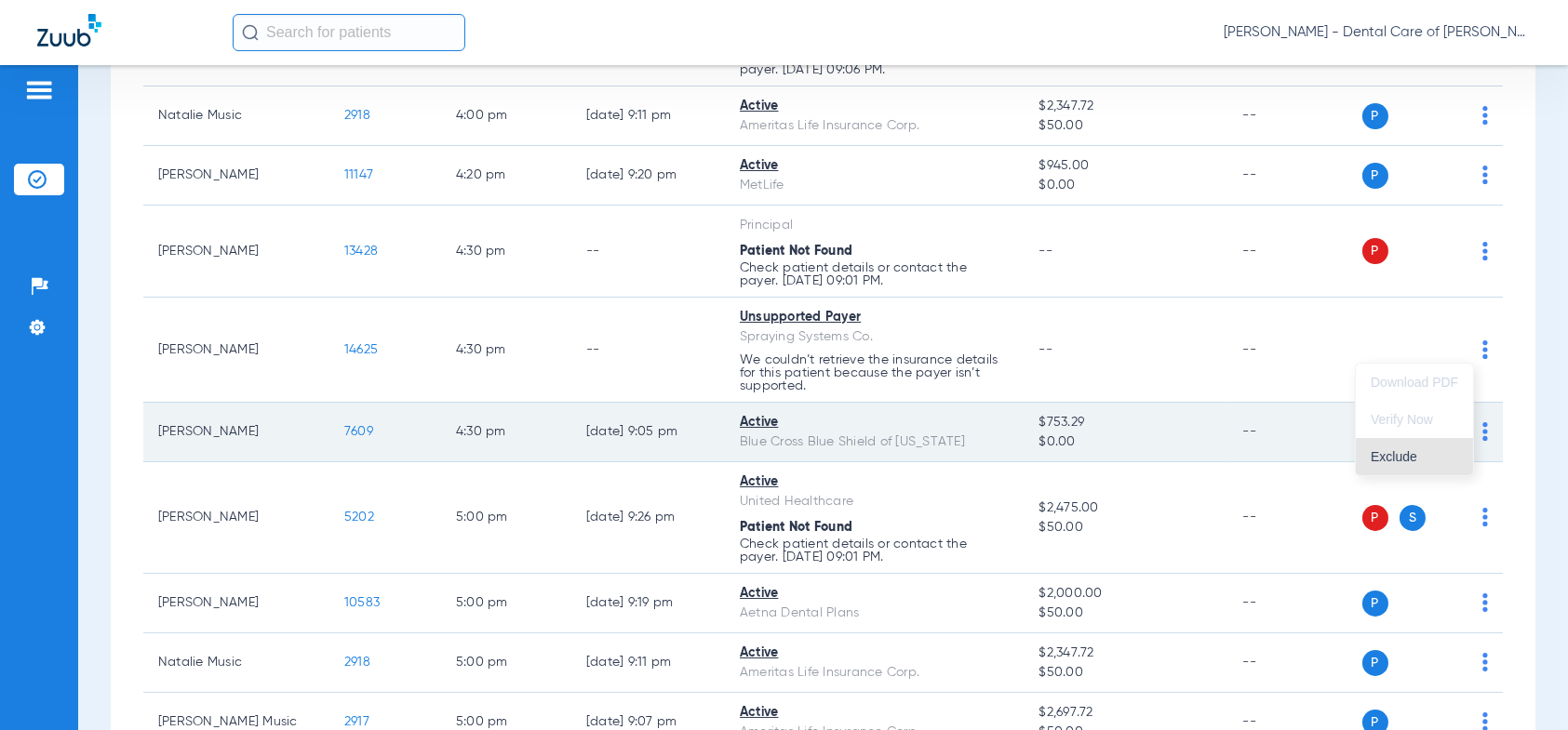
drag, startPoint x: 1388, startPoint y: 458, endPoint x: 1178, endPoint y: 444, distance: 210.5
click at [1388, 458] on span "Exclude" at bounding box center [1415, 456] width 87 height 13
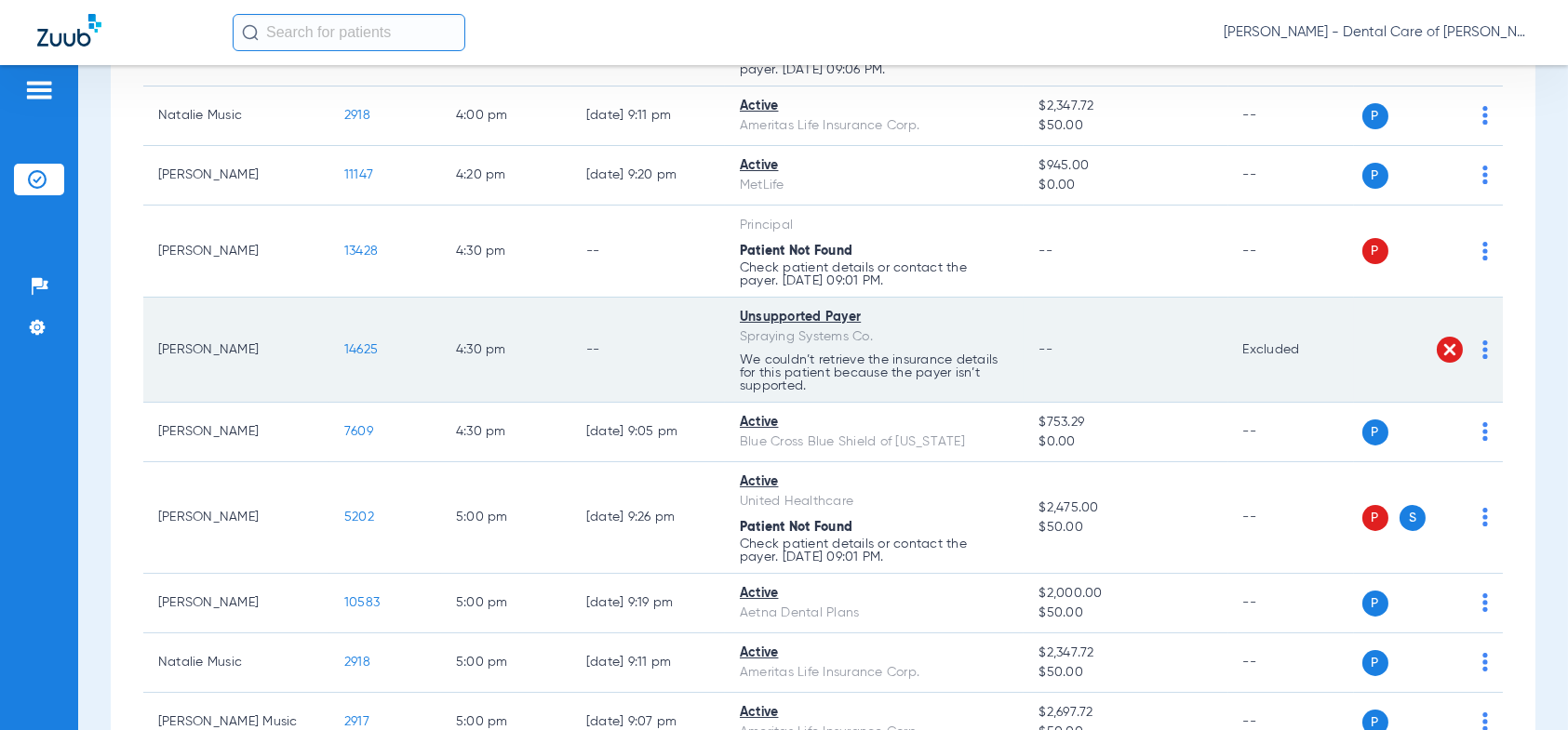
click at [1441, 341] on img at bounding box center [1450, 349] width 18 height 18
click at [1483, 346] on img at bounding box center [1485, 349] width 6 height 18
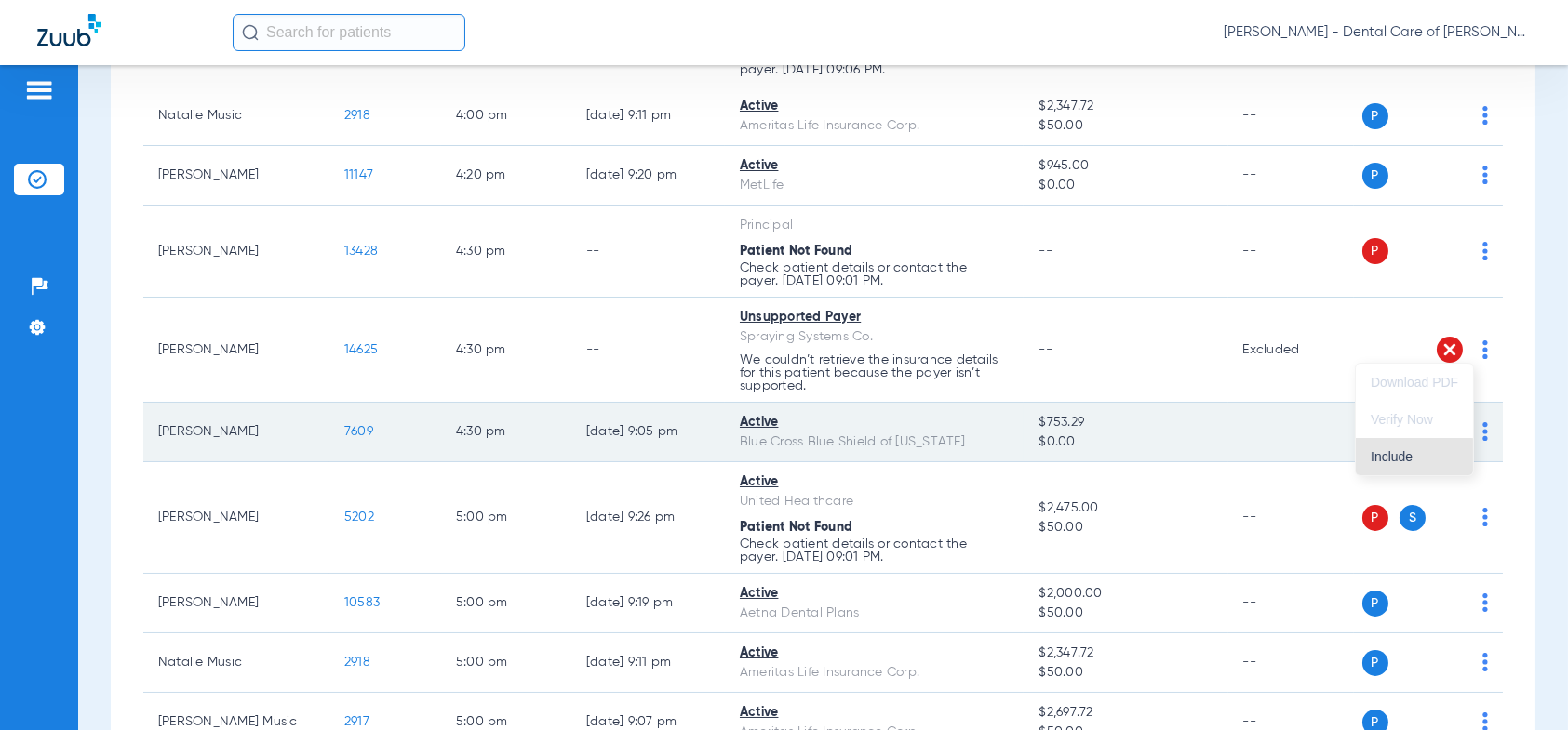
drag, startPoint x: 1371, startPoint y: 461, endPoint x: 1393, endPoint y: 435, distance: 34.1
click at [1373, 458] on span "Include" at bounding box center [1415, 456] width 87 height 13
